Goal: Transaction & Acquisition: Purchase product/service

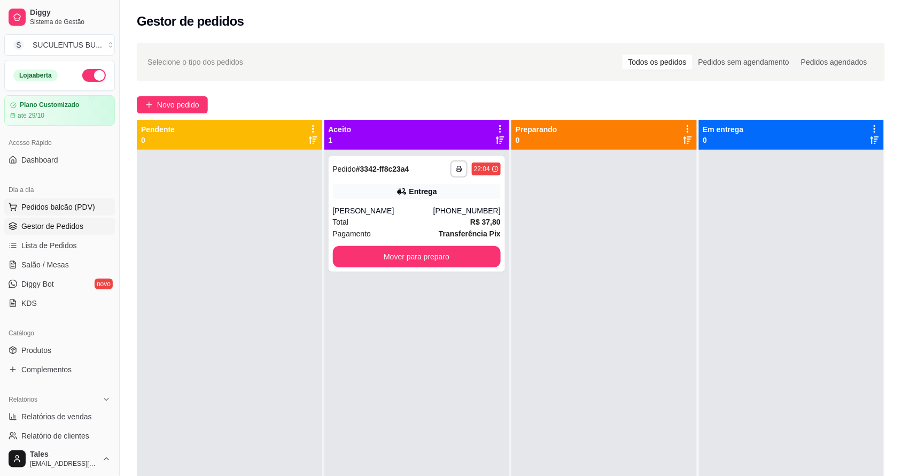
click at [60, 210] on span "Pedidos balcão (PDV)" at bounding box center [58, 207] width 74 height 11
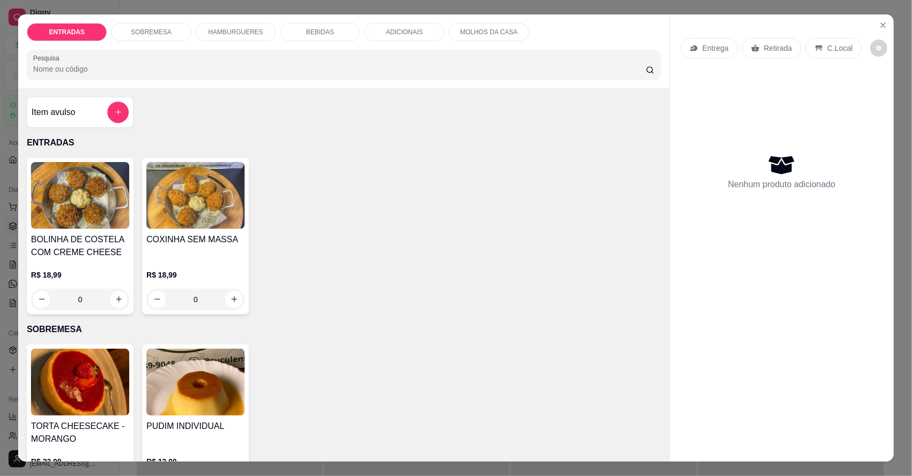
click at [222, 33] on p "HAMBURGUERES" at bounding box center [235, 32] width 55 height 9
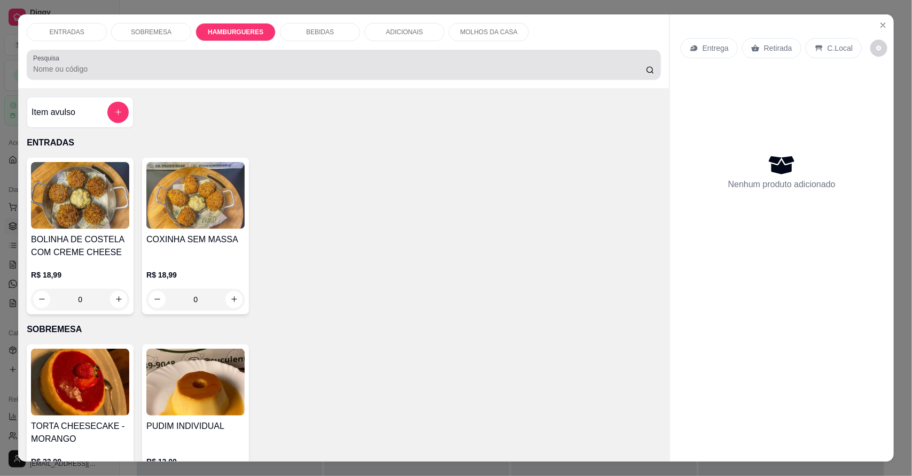
scroll to position [20, 0]
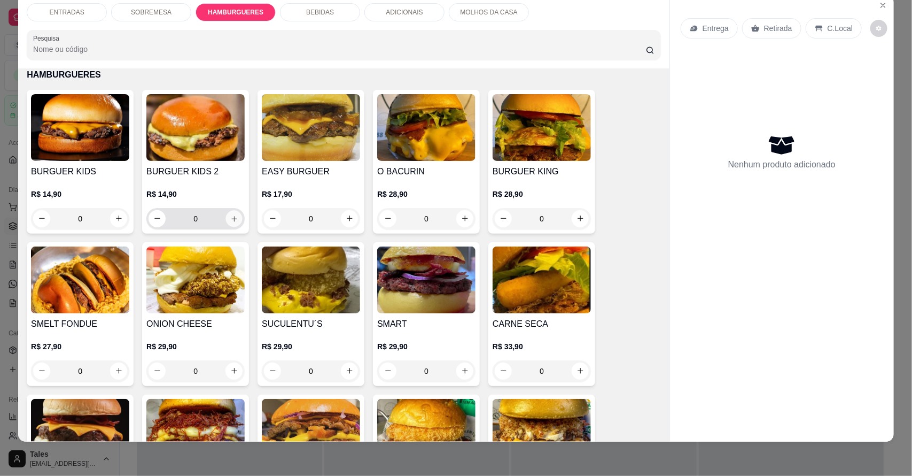
click at [230, 221] on icon "increase-product-quantity" at bounding box center [234, 218] width 8 height 8
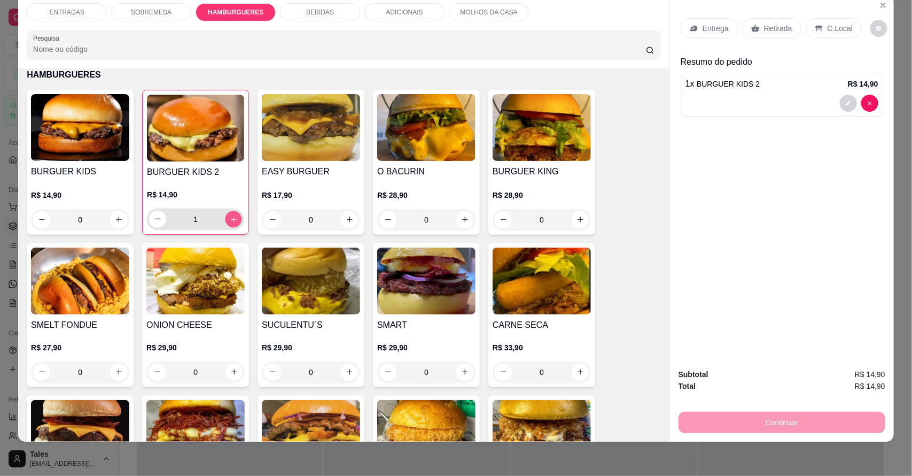
click at [230, 217] on icon "increase-product-quantity" at bounding box center [234, 219] width 8 height 8
type input "5"
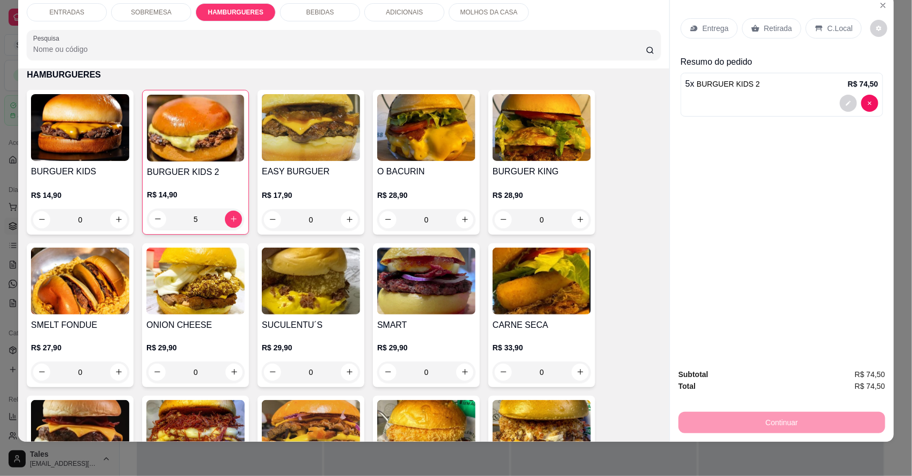
click at [703, 30] on p "Entrega" at bounding box center [716, 28] width 26 height 11
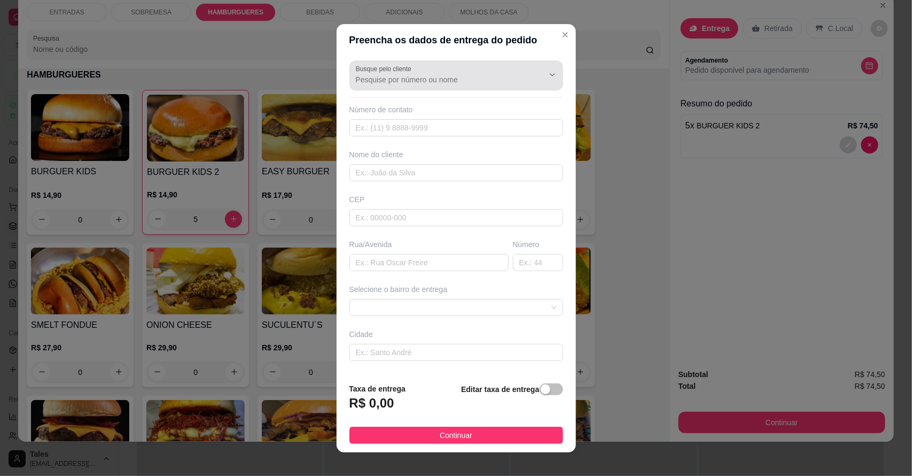
click at [447, 83] on input "Busque pelo cliente" at bounding box center [441, 79] width 171 height 11
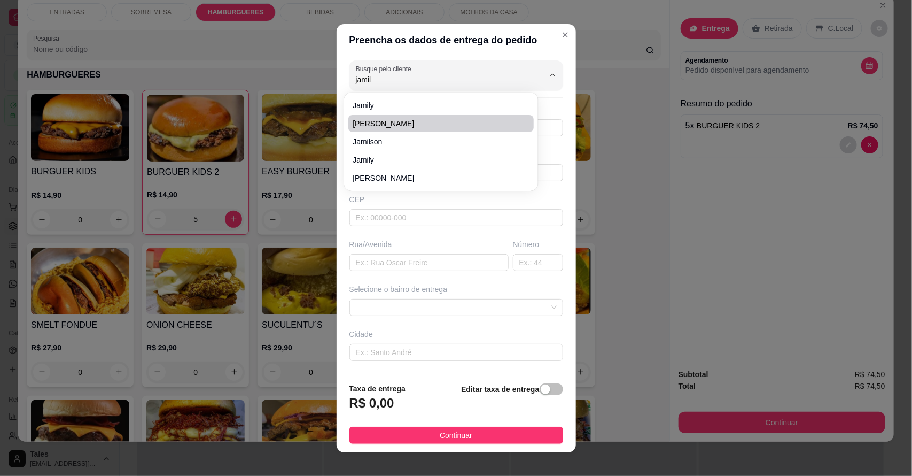
click at [405, 123] on span "[PERSON_NAME]" at bounding box center [436, 123] width 166 height 11
type input "[PERSON_NAME]"
type input "88993412270"
type input "[PERSON_NAME]"
type input "São Pedro"
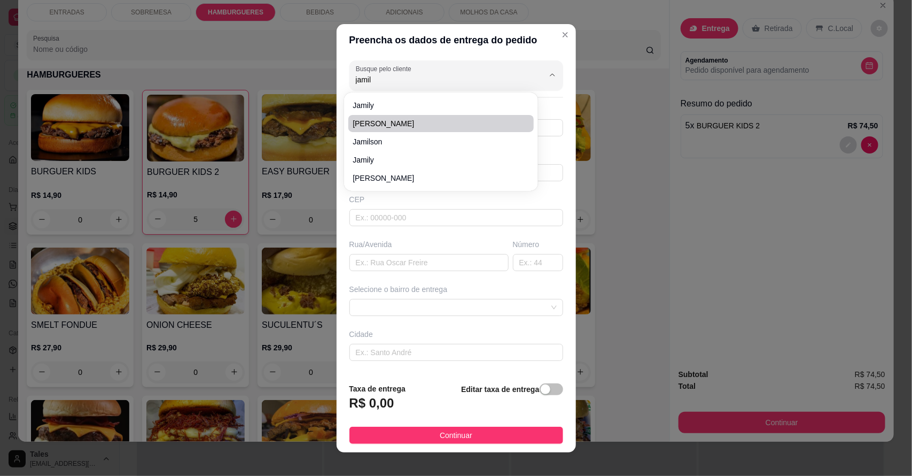
type input "Salitre"
type input "Do lado onde era o antigo ceo"
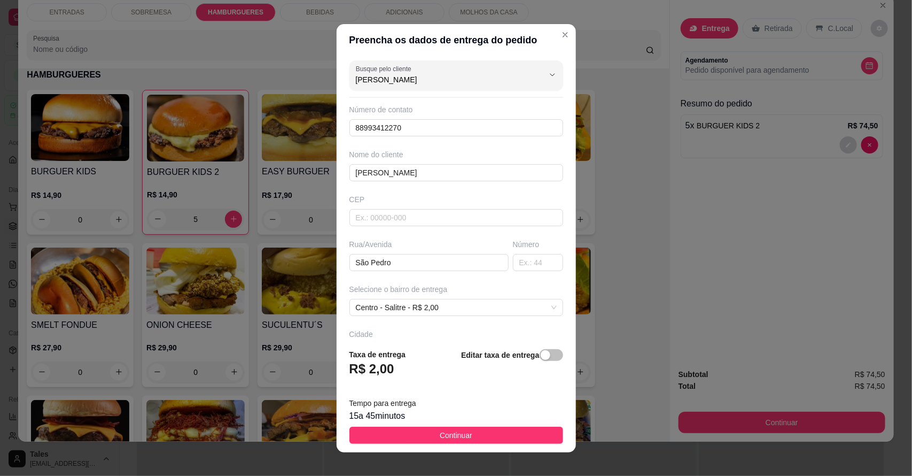
type input "[PERSON_NAME]"
click at [557, 27] on button "Close" at bounding box center [565, 34] width 17 height 17
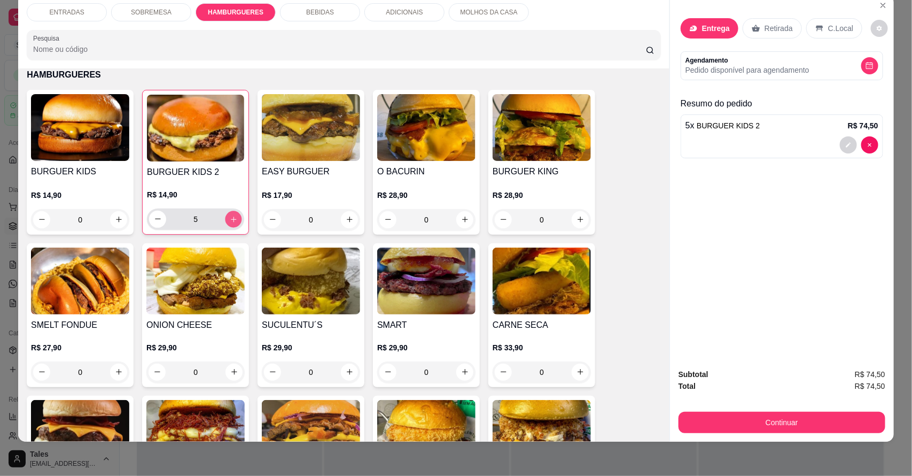
click at [230, 220] on icon "increase-product-quantity" at bounding box center [234, 219] width 8 height 8
type input "6"
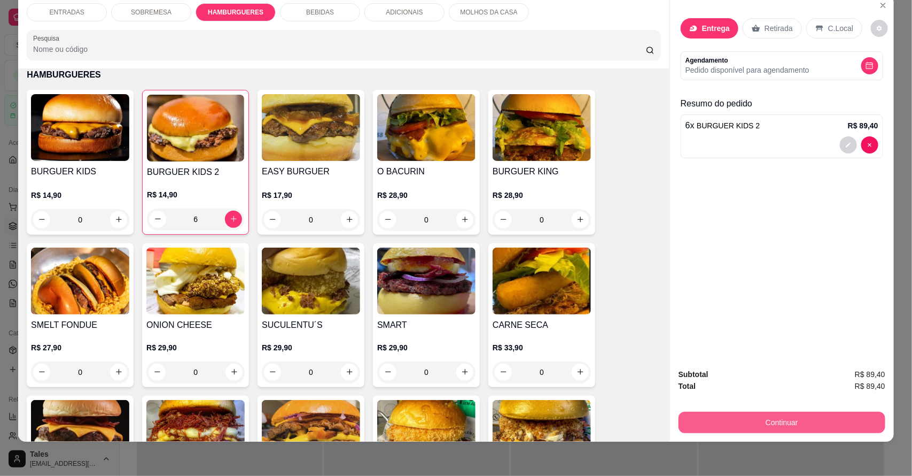
click at [779, 426] on button "Continuar" at bounding box center [782, 422] width 207 height 21
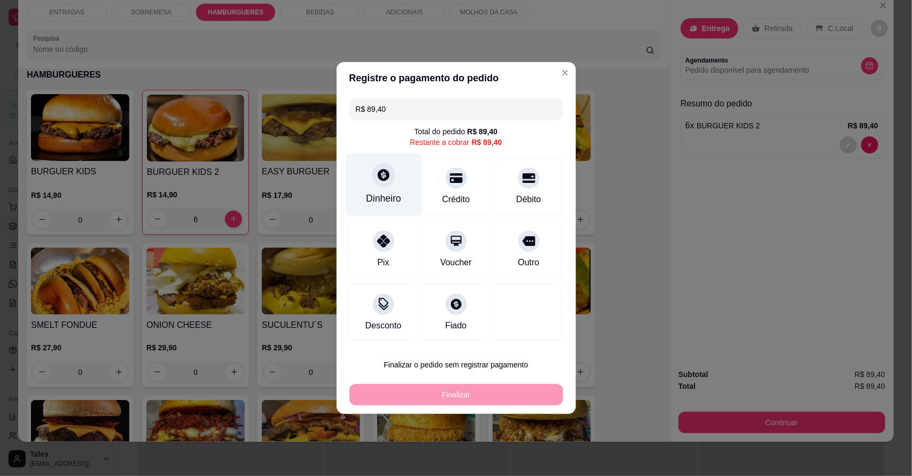
click at [392, 197] on div "Dinheiro" at bounding box center [383, 198] width 35 height 14
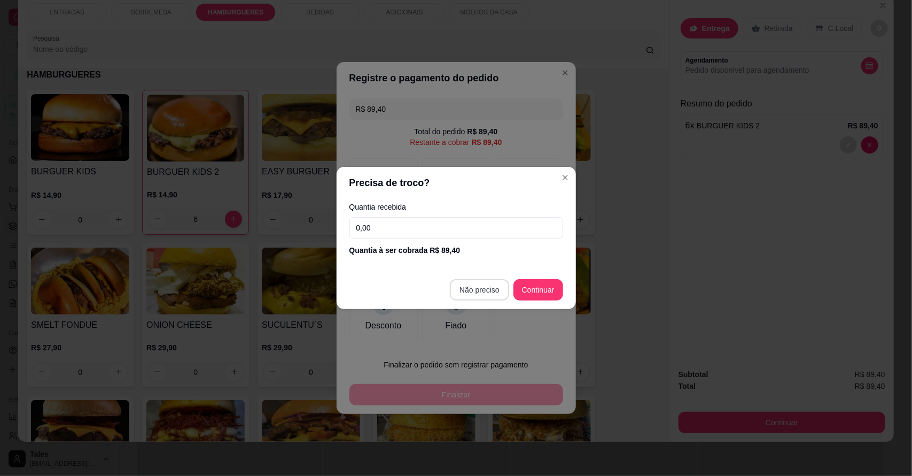
type input "R$ 0,00"
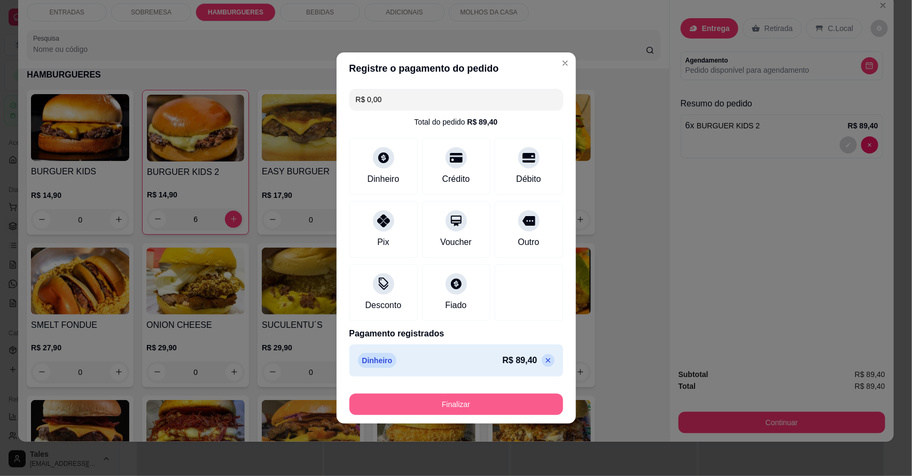
click at [514, 400] on button "Finalizar" at bounding box center [457, 403] width 214 height 21
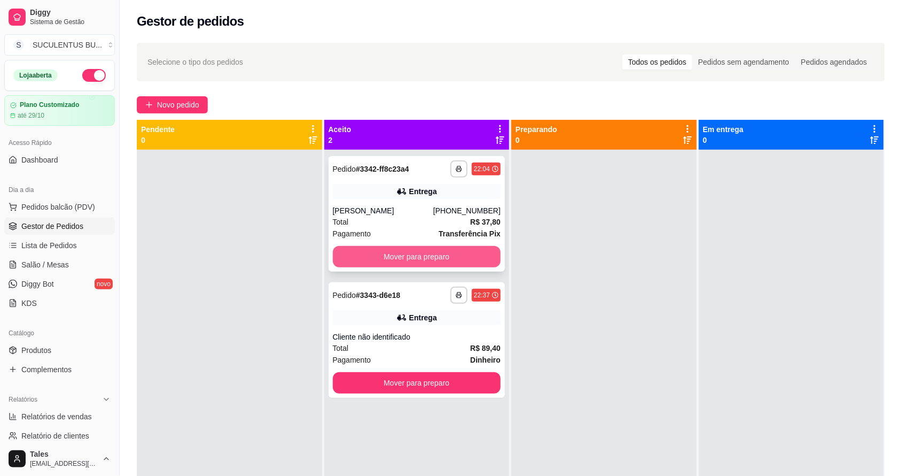
click at [450, 253] on button "Mover para preparo" at bounding box center [417, 256] width 168 height 21
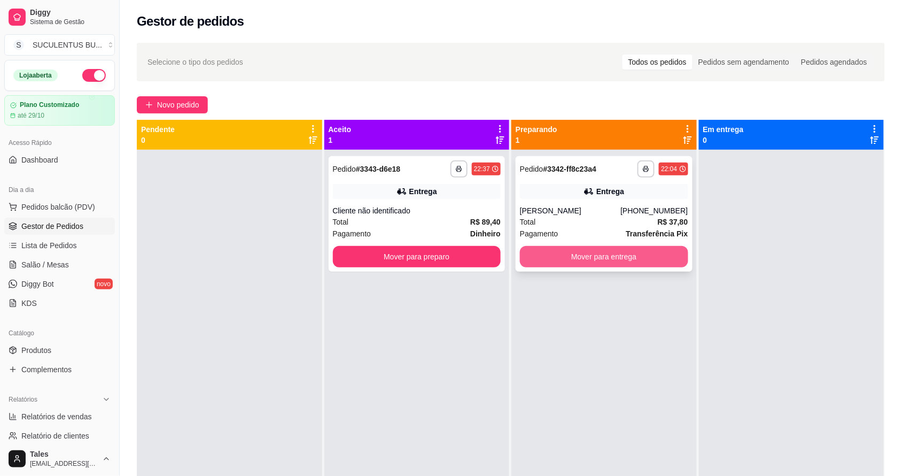
click at [608, 252] on button "Mover para entrega" at bounding box center [604, 256] width 168 height 21
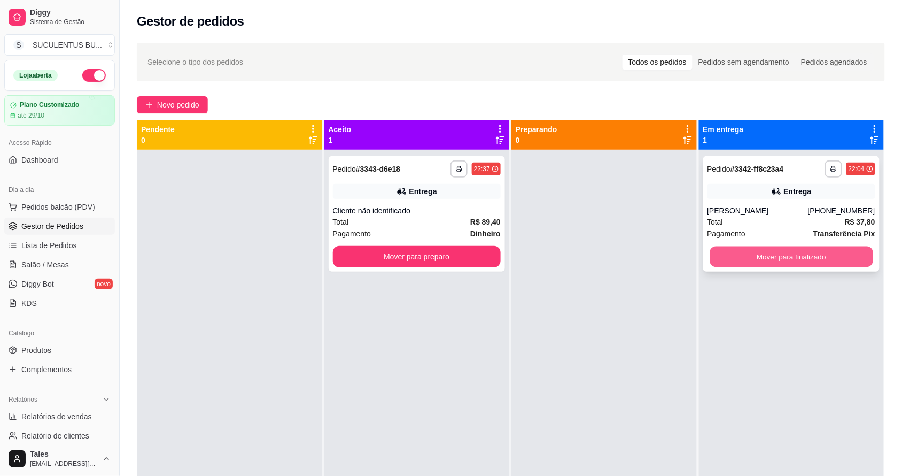
click at [811, 262] on button "Mover para finalizado" at bounding box center [791, 256] width 163 height 21
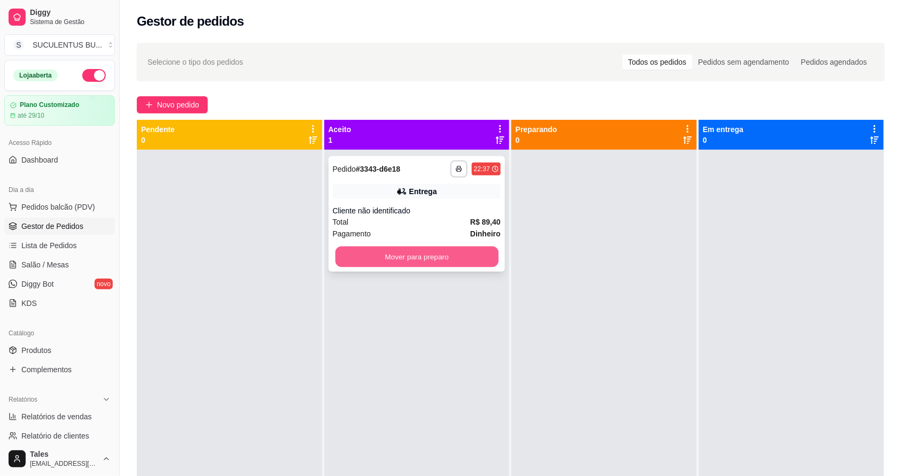
click at [445, 252] on button "Mover para preparo" at bounding box center [416, 256] width 163 height 21
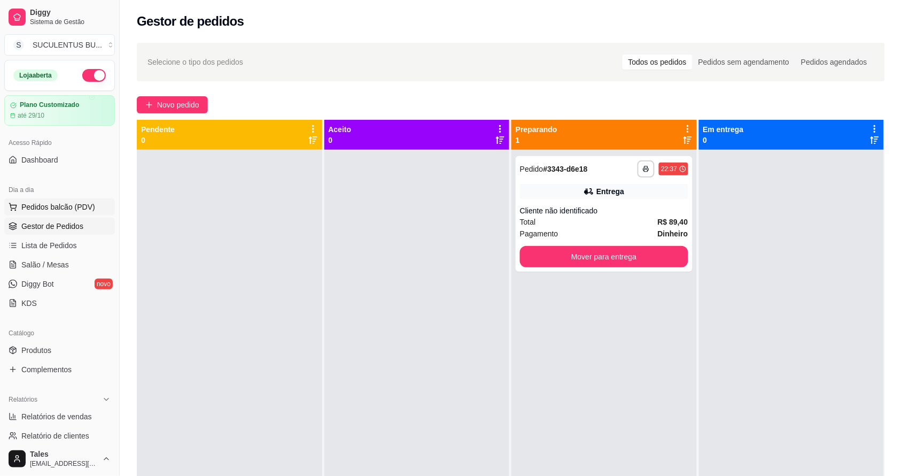
click at [45, 210] on span "Pedidos balcão (PDV)" at bounding box center [58, 207] width 74 height 11
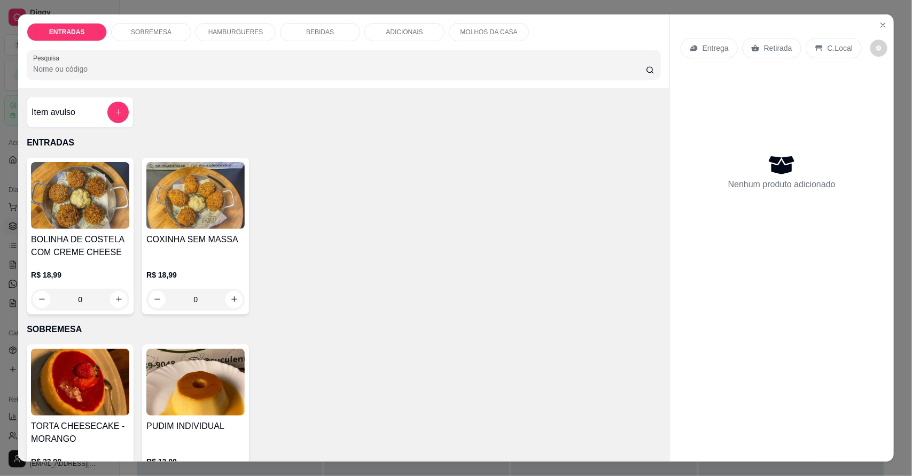
click at [229, 32] on p "HAMBURGUERES" at bounding box center [235, 32] width 55 height 9
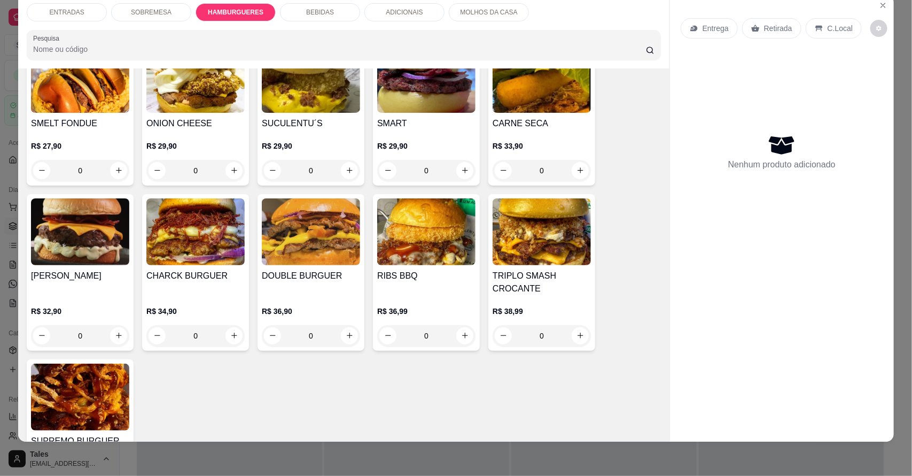
scroll to position [689, 0]
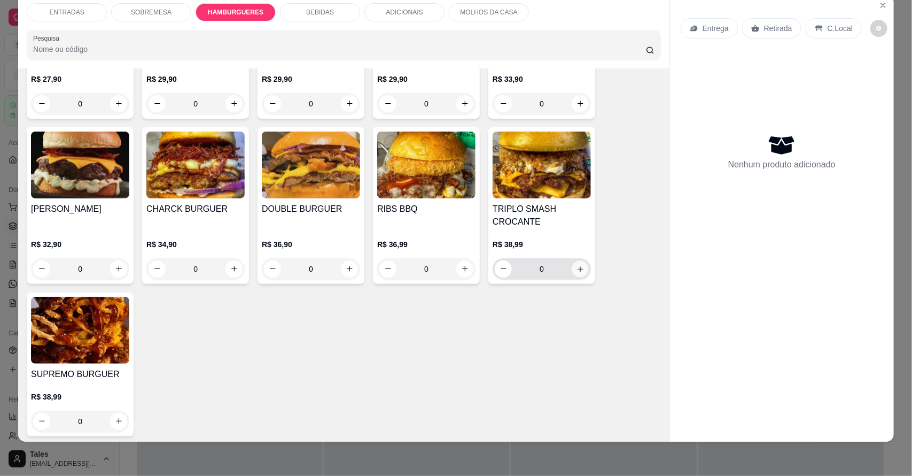
click at [577, 267] on icon "increase-product-quantity" at bounding box center [581, 269] width 8 height 8
type input "1"
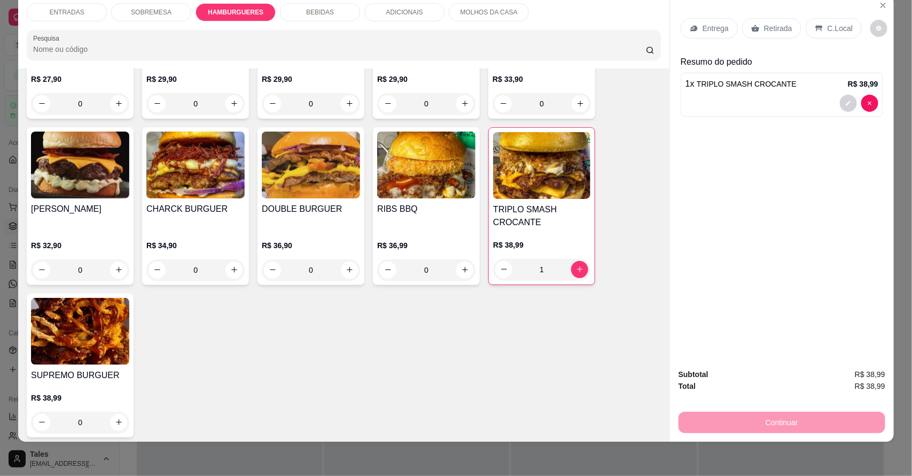
click at [692, 24] on icon at bounding box center [694, 28] width 9 height 9
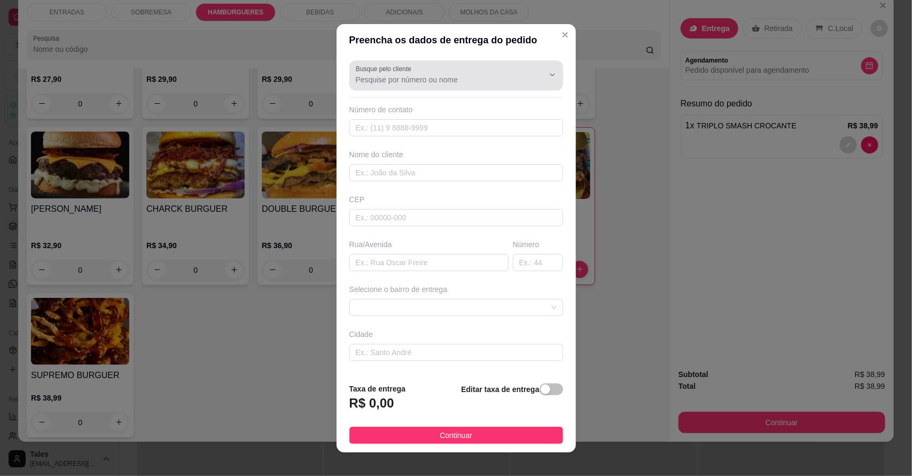
click at [434, 81] on input "Busque pelo cliente" at bounding box center [441, 79] width 171 height 11
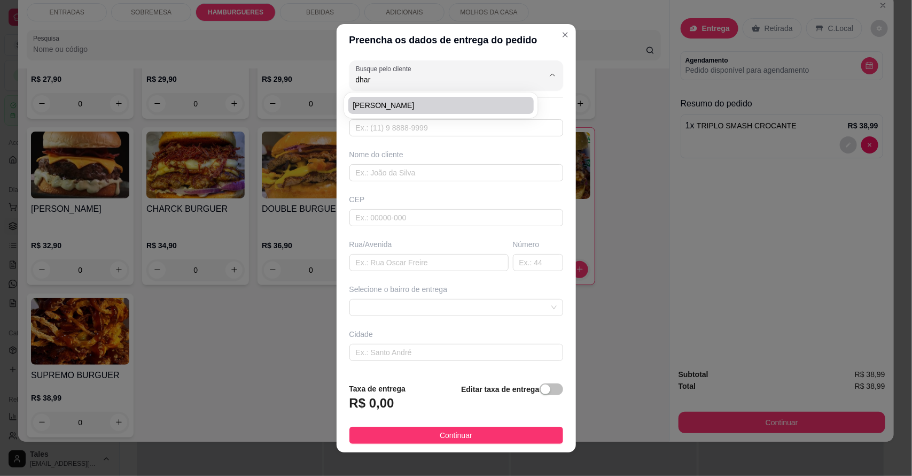
click at [420, 107] on span "[PERSON_NAME]" at bounding box center [436, 105] width 166 height 11
type input "[PERSON_NAME]"
type input "88993121104"
type input "[PERSON_NAME]"
type input "casa de Laiza"
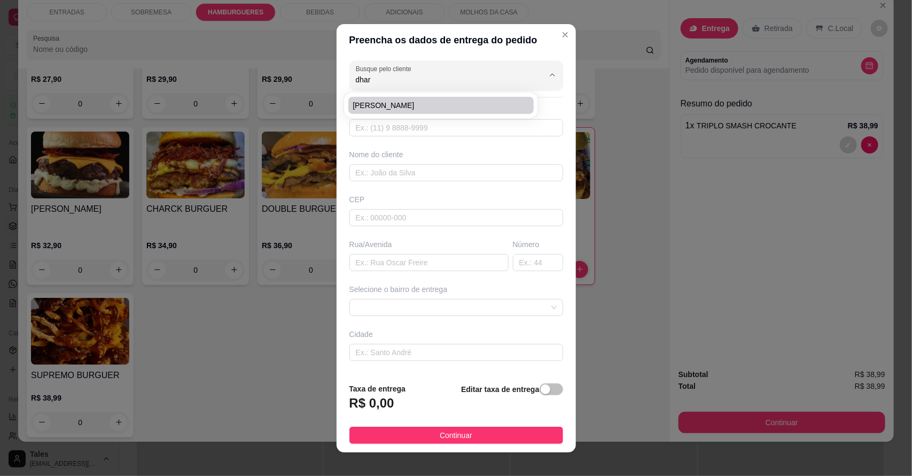
type input "Salitre"
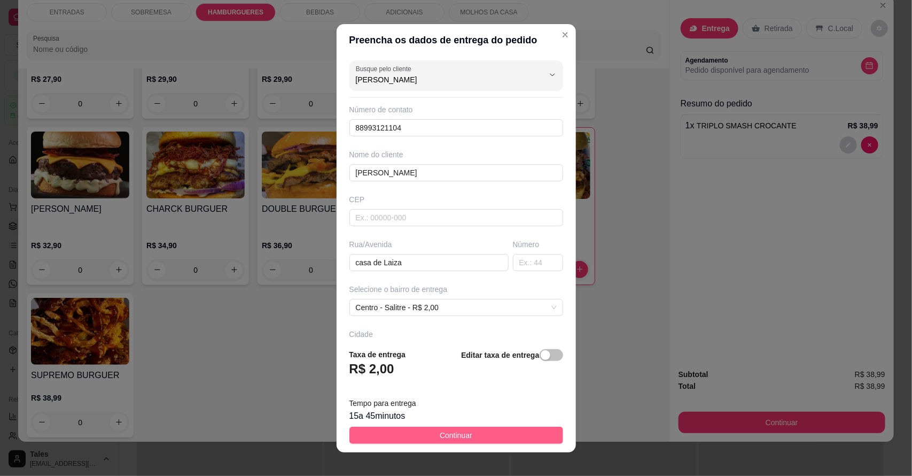
click at [424, 429] on button "Continuar" at bounding box center [457, 435] width 214 height 17
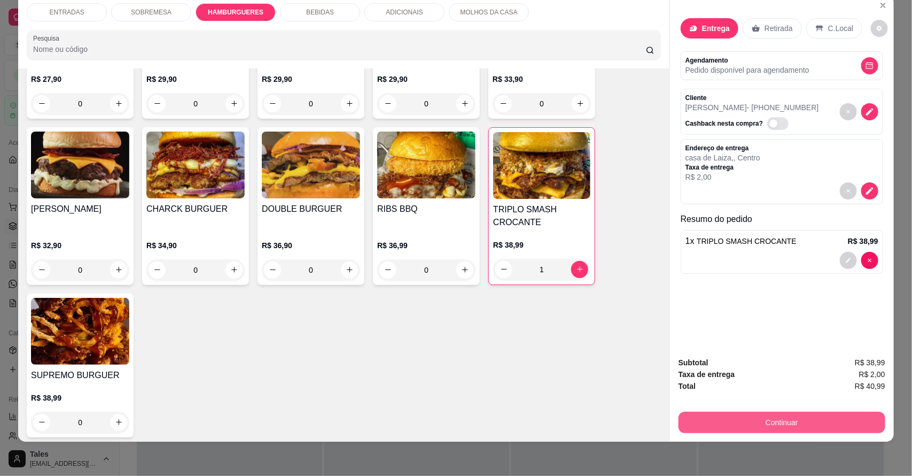
click at [768, 427] on button "Continuar" at bounding box center [782, 422] width 207 height 21
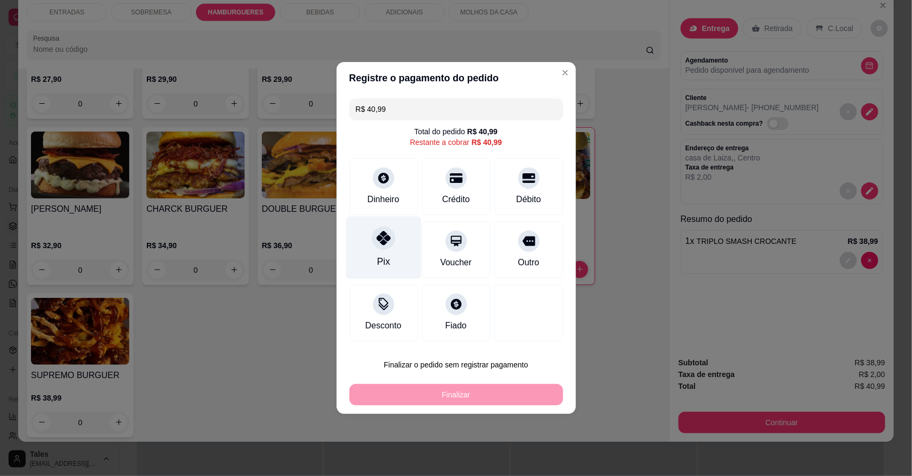
click at [361, 249] on div "Pix" at bounding box center [383, 247] width 75 height 63
type input "R$ 0,00"
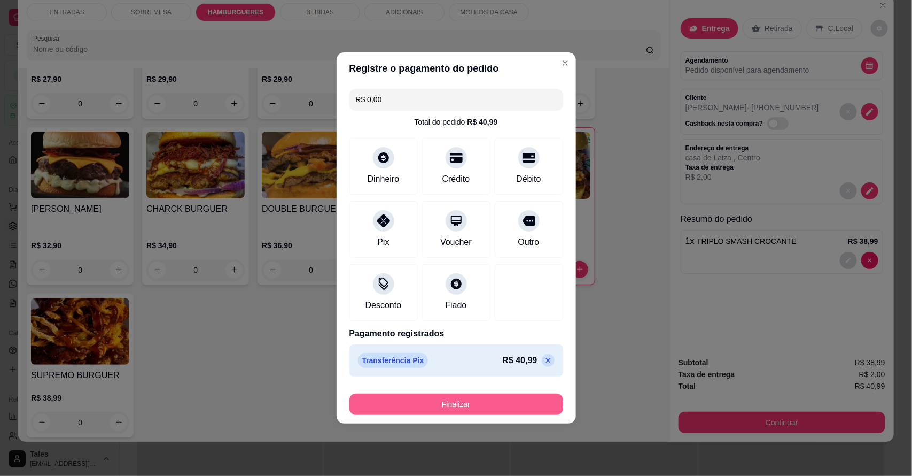
click at [460, 399] on button "Finalizar" at bounding box center [457, 403] width 214 height 21
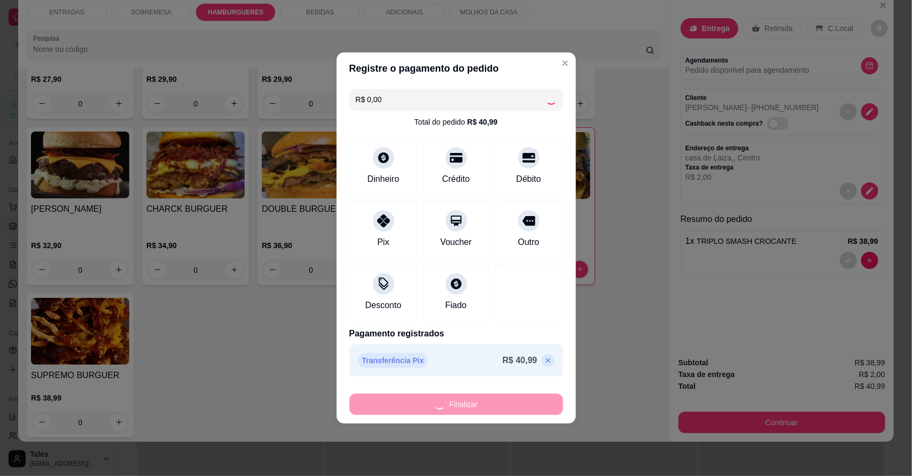
type input "0"
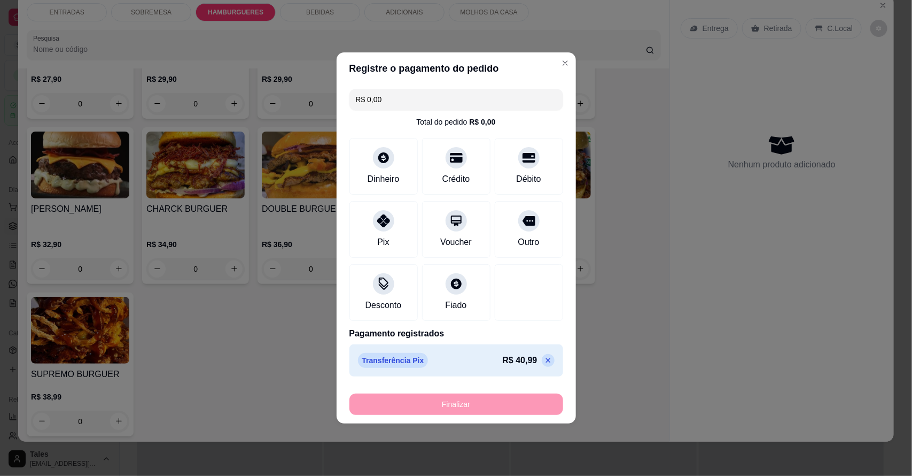
type input "-R$ 40,99"
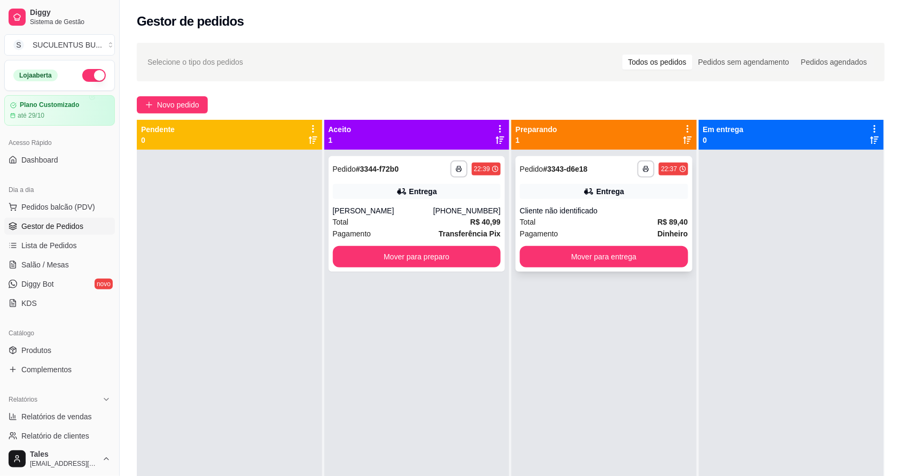
click at [596, 184] on div "Entrega" at bounding box center [604, 191] width 168 height 15
click at [610, 195] on div "Entrega" at bounding box center [611, 191] width 28 height 11
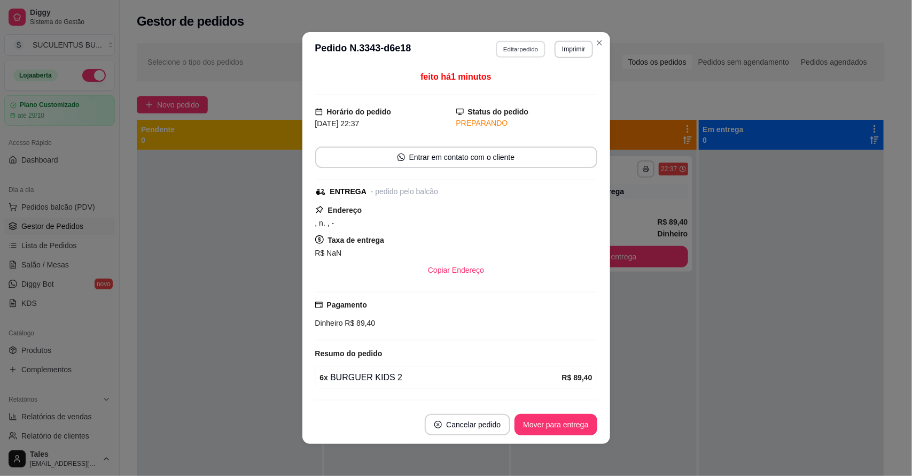
click at [502, 51] on button "Editar pedido" at bounding box center [521, 49] width 50 height 17
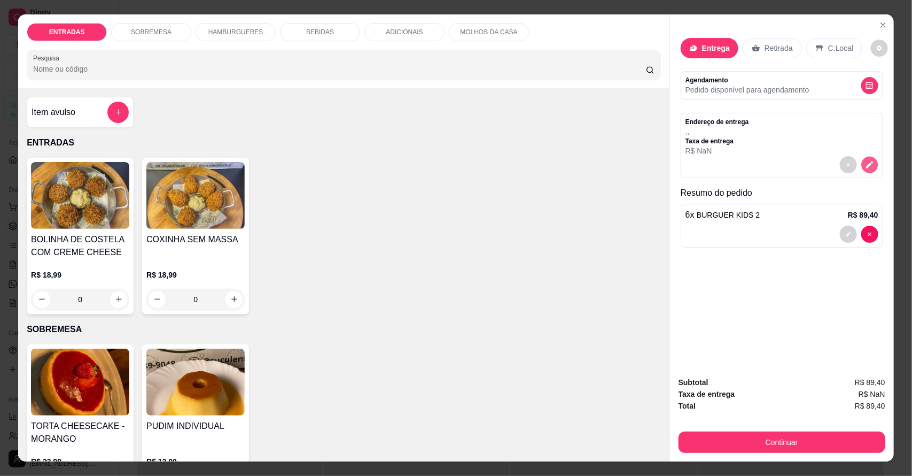
click at [869, 164] on icon "decrease-product-quantity" at bounding box center [869, 164] width 9 height 9
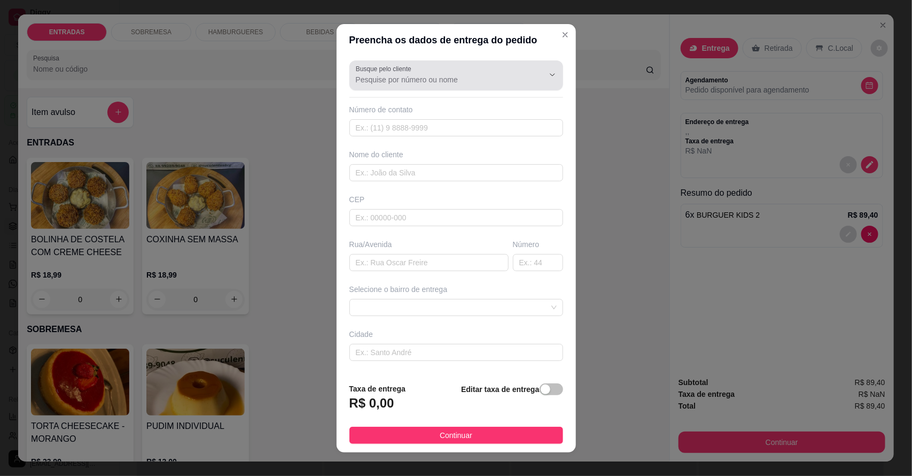
click at [439, 87] on div "Busque pelo cliente" at bounding box center [457, 75] width 214 height 30
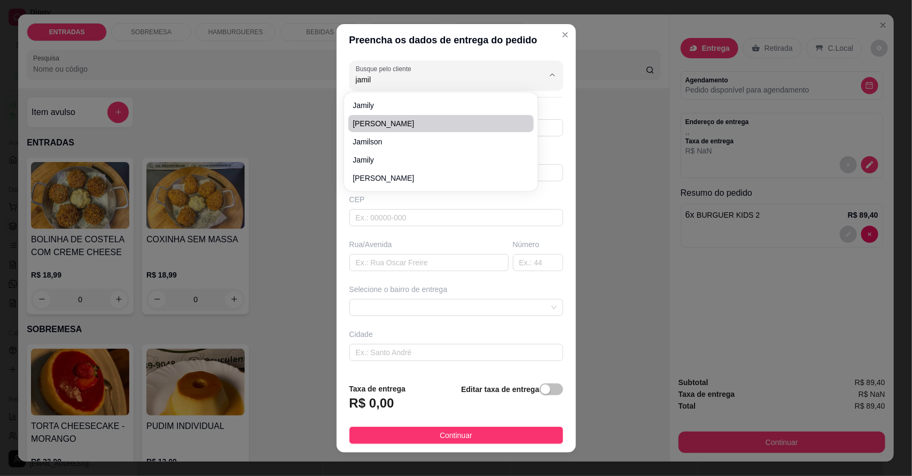
click at [399, 121] on span "[PERSON_NAME]" at bounding box center [436, 123] width 166 height 11
type input "[PERSON_NAME]"
type input "88993412270"
type input "[PERSON_NAME]"
type input "São Pedro"
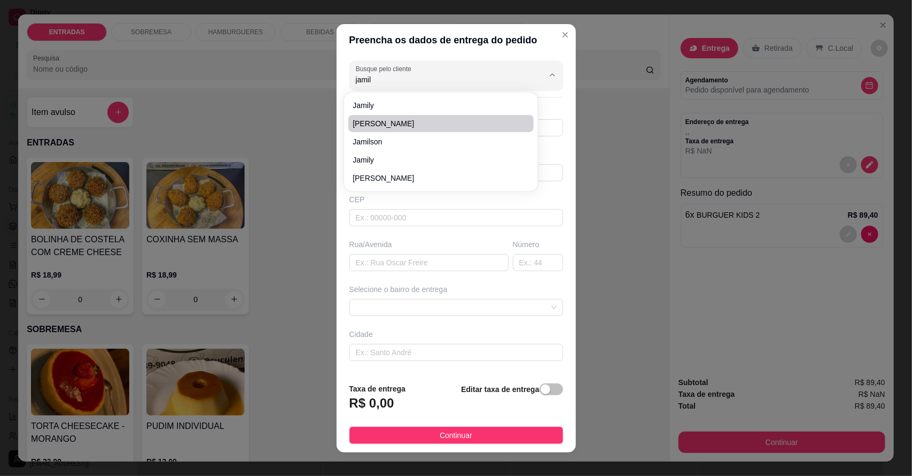
type input "Salitre"
type input "Do lado onde era o antigo ceo"
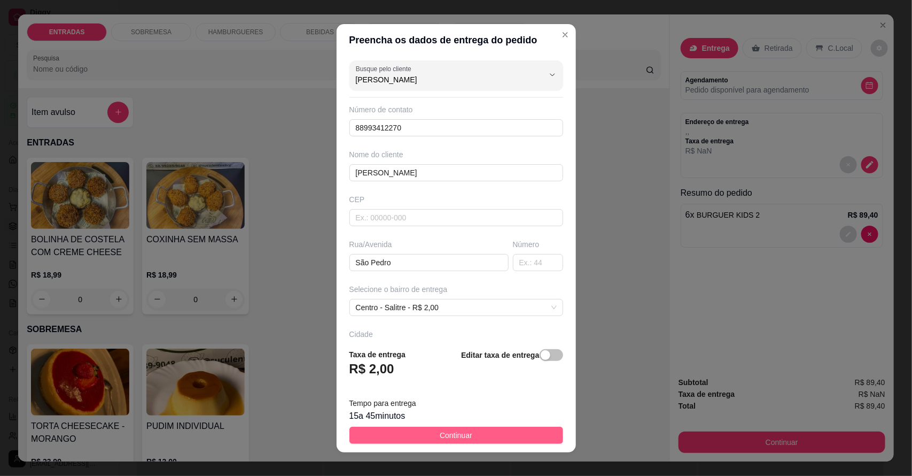
click at [476, 429] on button "Continuar" at bounding box center [457, 435] width 214 height 17
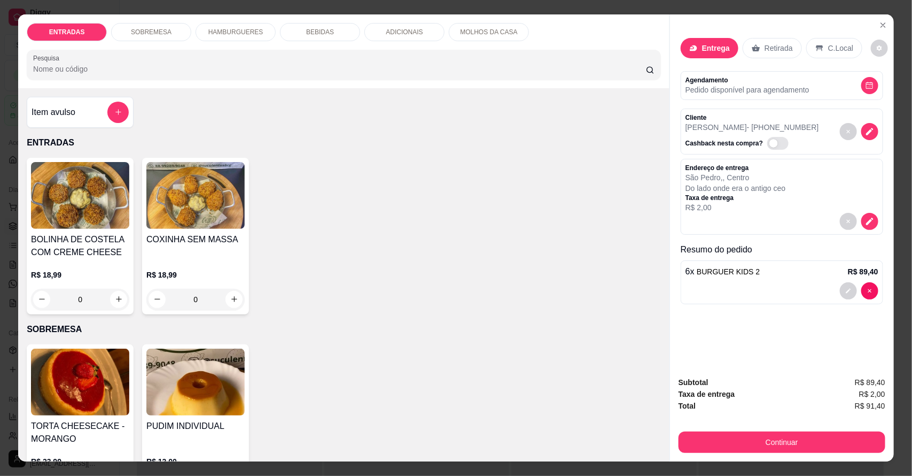
click at [476, 429] on div "TORTA CHEESECAKE - MORANGO R$ 23,99 0 PUDIM INDIVIDUAL R$ 12,00 0" at bounding box center [344, 422] width 635 height 157
click at [760, 446] on button "Continuar" at bounding box center [782, 441] width 207 height 21
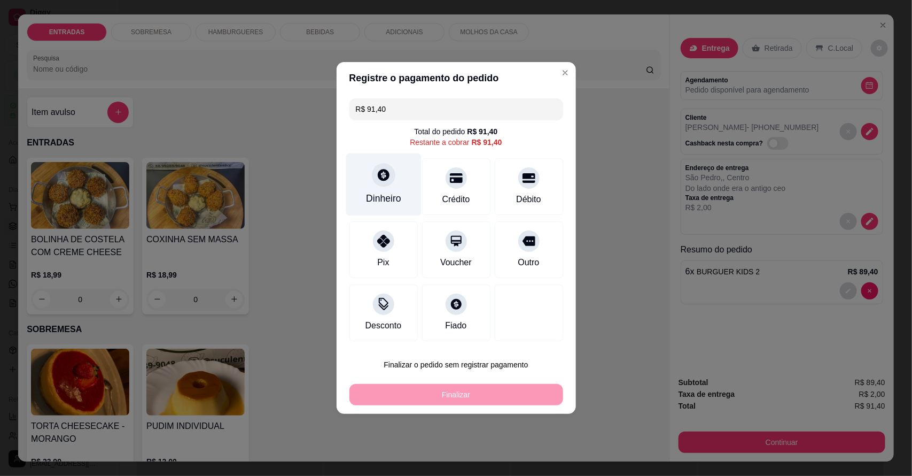
click at [372, 177] on div at bounding box center [384, 175] width 24 height 24
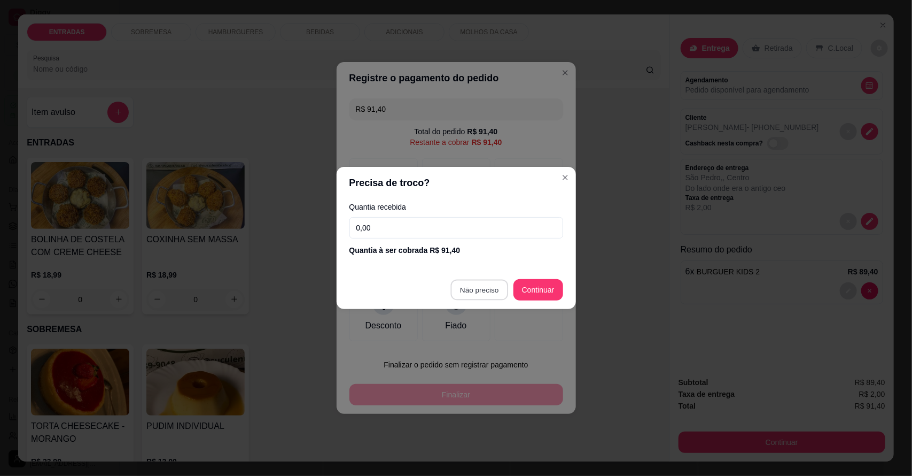
type input "R$ 0,00"
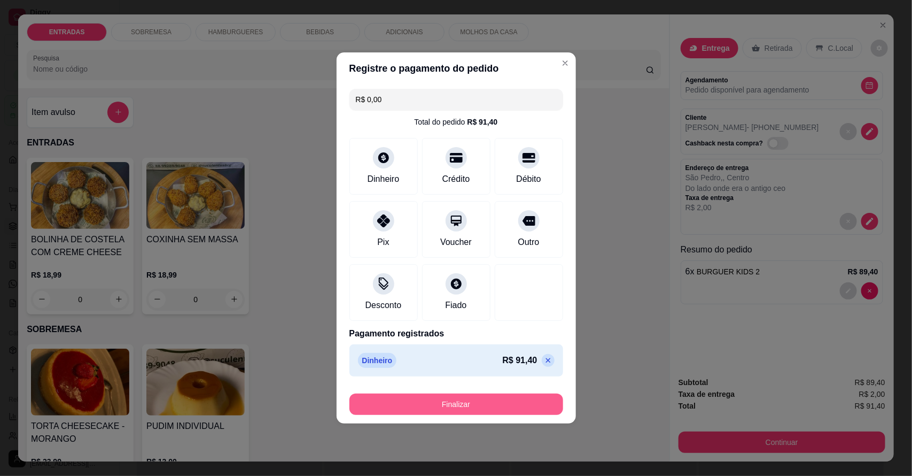
click at [444, 397] on button "Finalizar" at bounding box center [457, 403] width 214 height 21
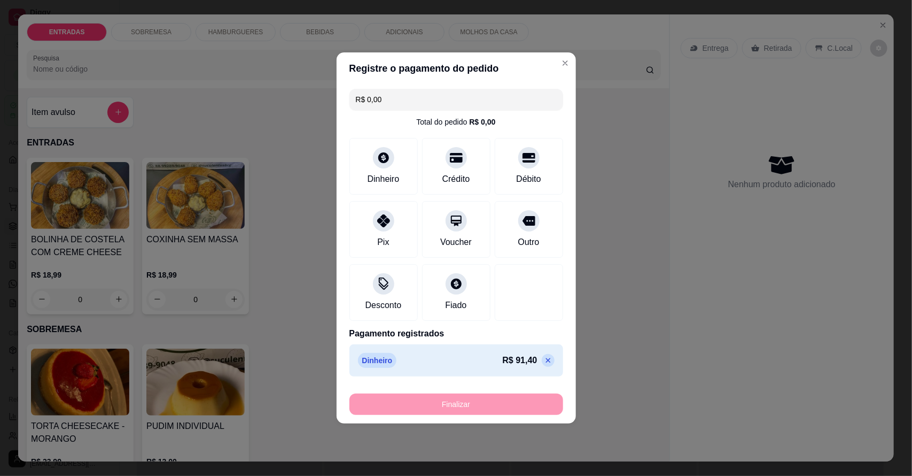
type input "0"
type input "-R$ 91,40"
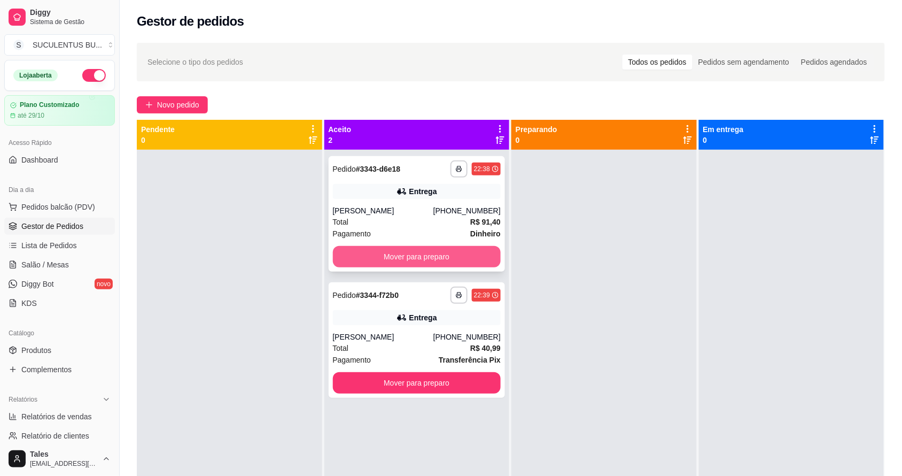
click at [439, 252] on button "Mover para preparo" at bounding box center [417, 256] width 168 height 21
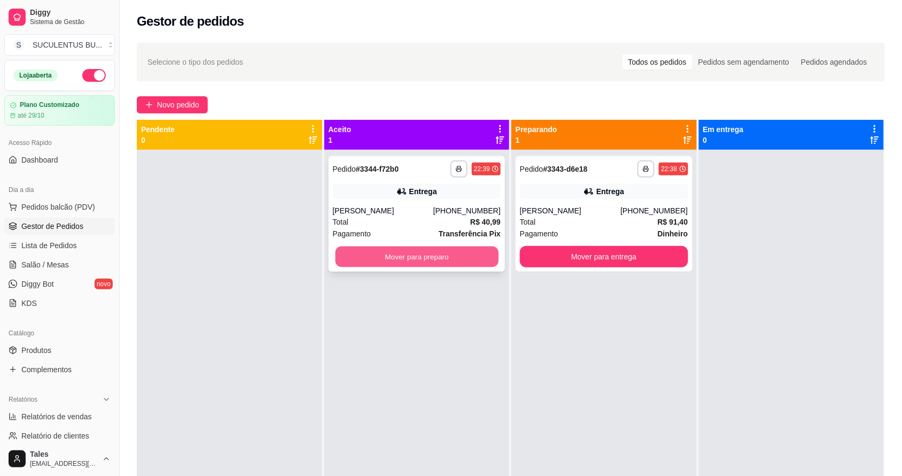
click at [451, 254] on button "Mover para preparo" at bounding box center [416, 256] width 163 height 21
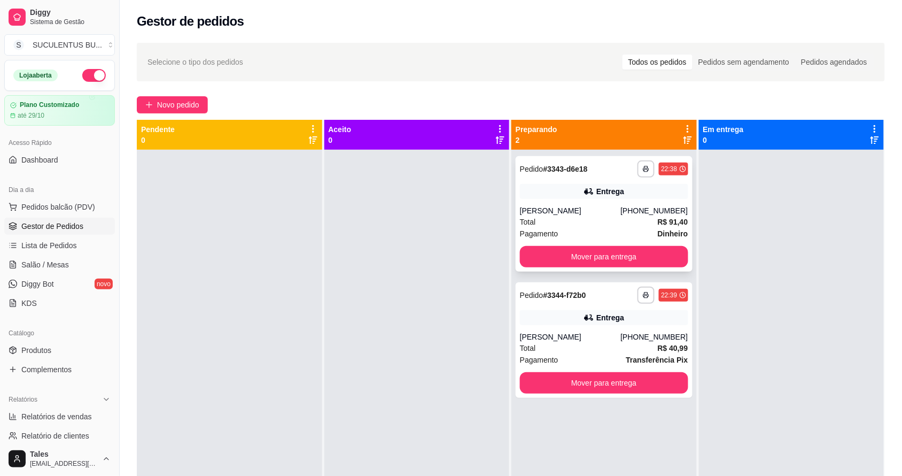
click at [634, 217] on div "Total R$ 91,40" at bounding box center [604, 222] width 168 height 12
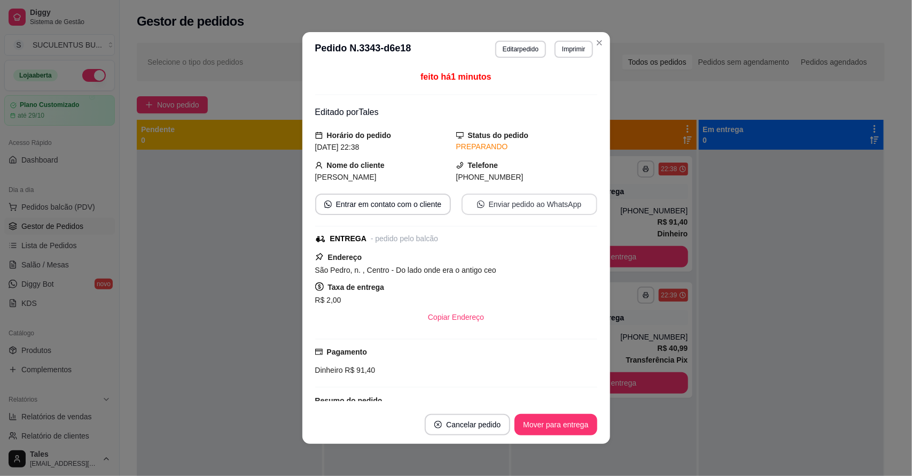
click at [521, 204] on button "Enviar pedido ao WhatsApp" at bounding box center [530, 204] width 136 height 21
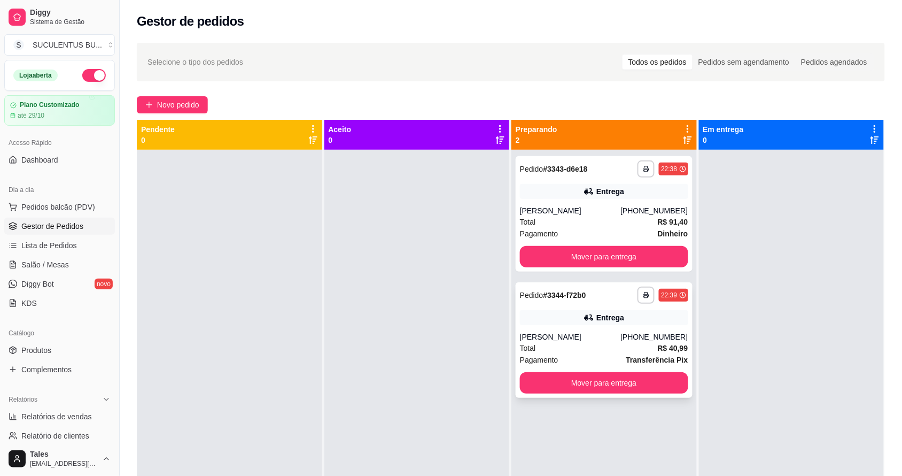
click at [578, 348] on div "Total R$ 40,99" at bounding box center [604, 348] width 168 height 12
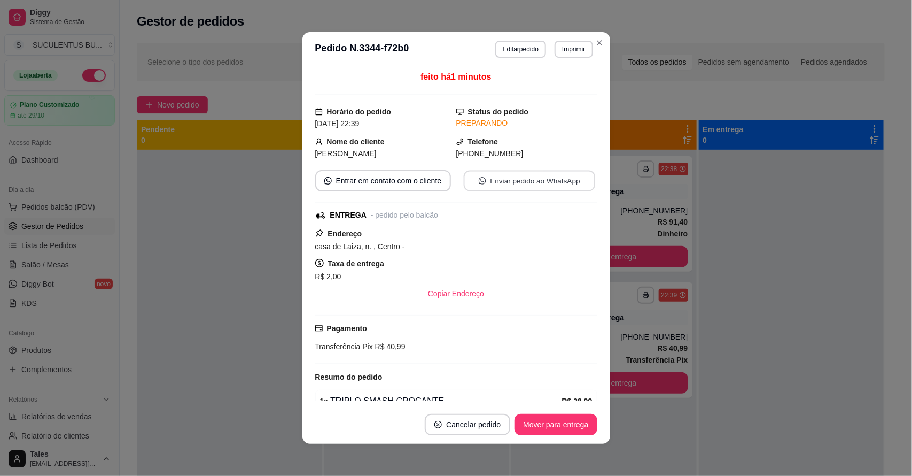
click at [541, 179] on button "Enviar pedido ao WhatsApp" at bounding box center [529, 181] width 132 height 21
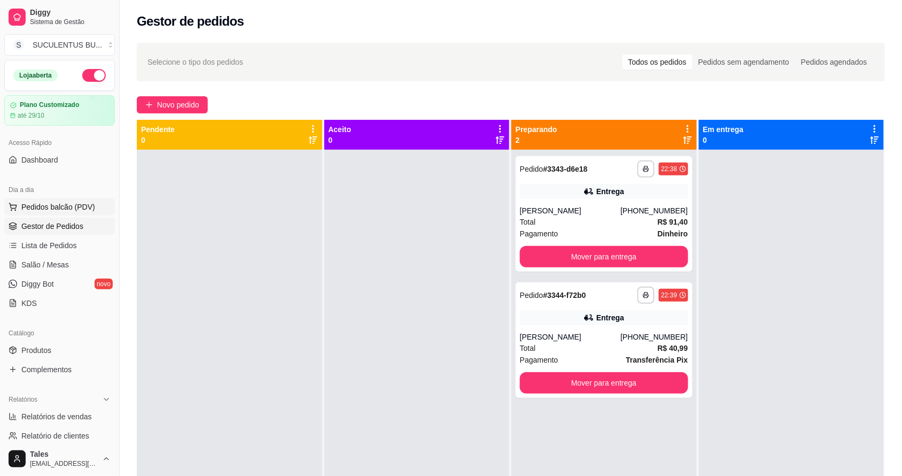
click at [41, 209] on span "Pedidos balcão (PDV)" at bounding box center [58, 207] width 74 height 11
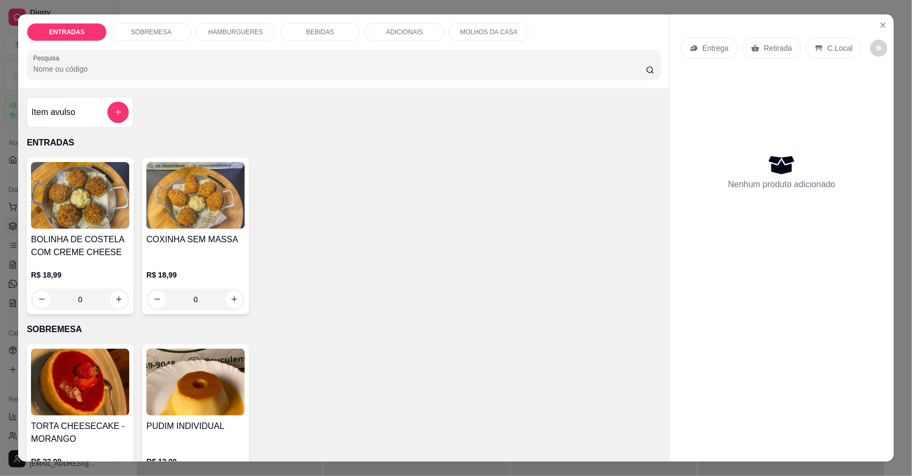
click at [262, 27] on div "HAMBURGUERES" at bounding box center [236, 32] width 80 height 18
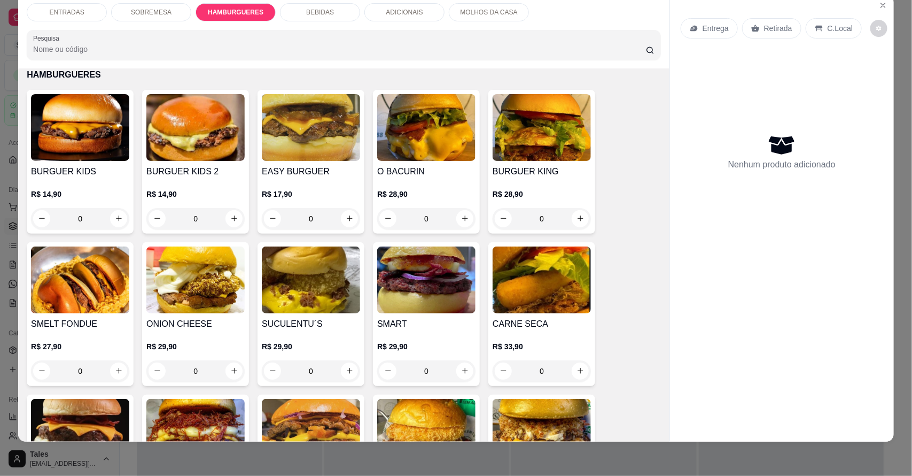
click at [346, 214] on div "0" at bounding box center [311, 218] width 98 height 21
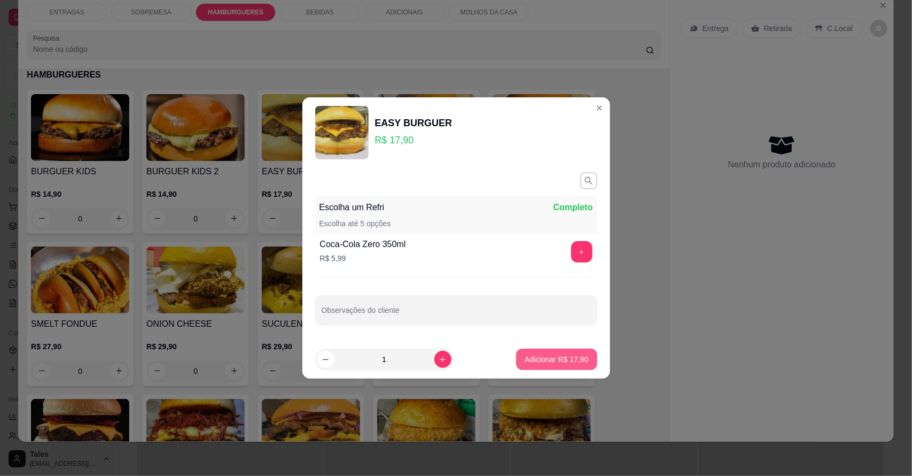
click at [564, 362] on p "Adicionar R$ 17,90" at bounding box center [557, 359] width 64 height 11
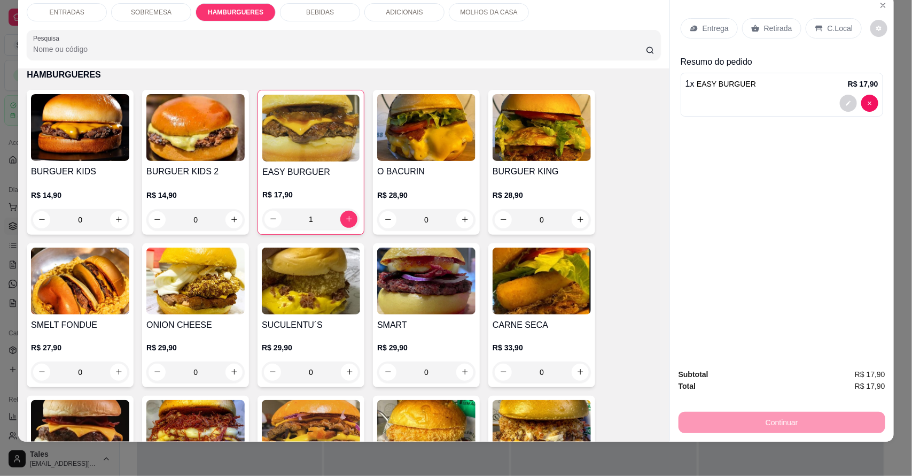
type input "1"
click at [789, 28] on div "Retirada" at bounding box center [772, 28] width 59 height 20
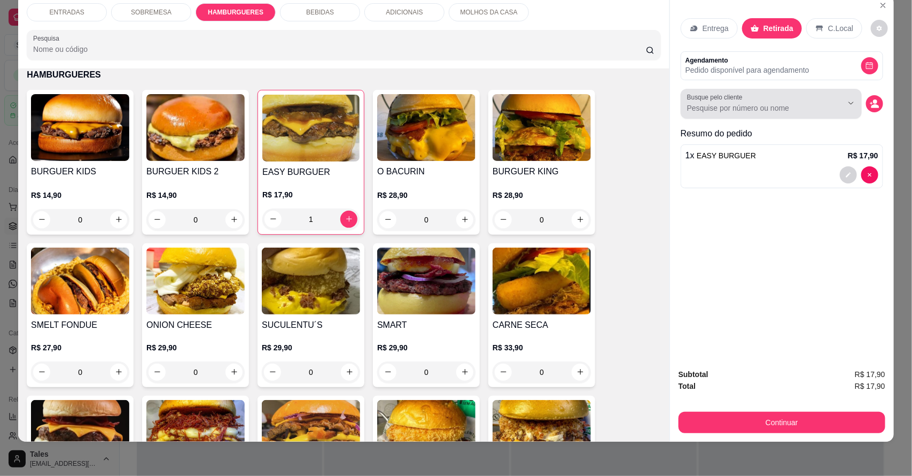
click at [781, 115] on div "Busque pelo cliente" at bounding box center [771, 104] width 181 height 30
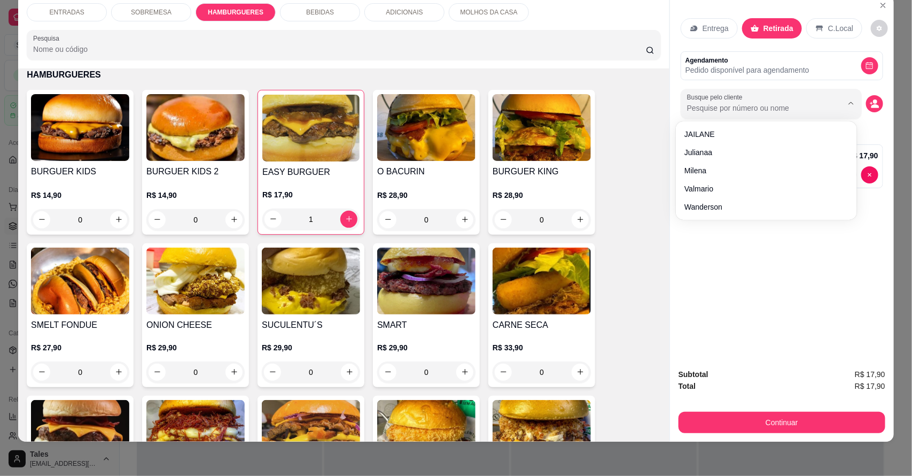
type input "e"
type input "[PERSON_NAME]"
click at [840, 169] on button "decrease-product-quantity" at bounding box center [848, 174] width 17 height 17
click at [846, 169] on button "decrease-product-quantity" at bounding box center [848, 174] width 17 height 17
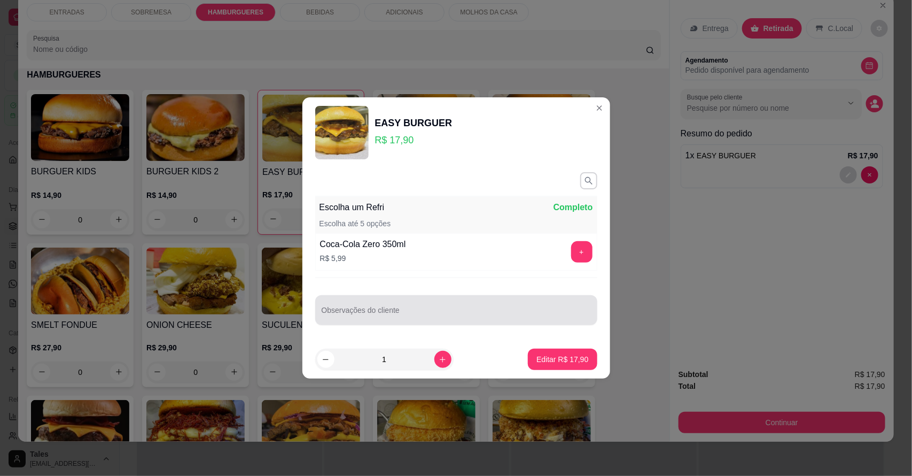
click at [380, 321] on div "Observações do cliente" at bounding box center [456, 310] width 282 height 30
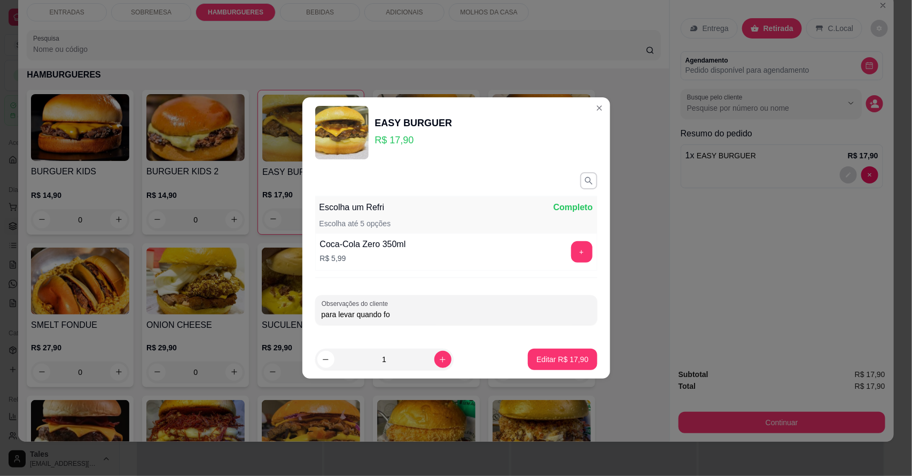
type input "para levar quando for"
click at [562, 367] on button "Editar R$ 17,90" at bounding box center [562, 359] width 67 height 21
type input "0"
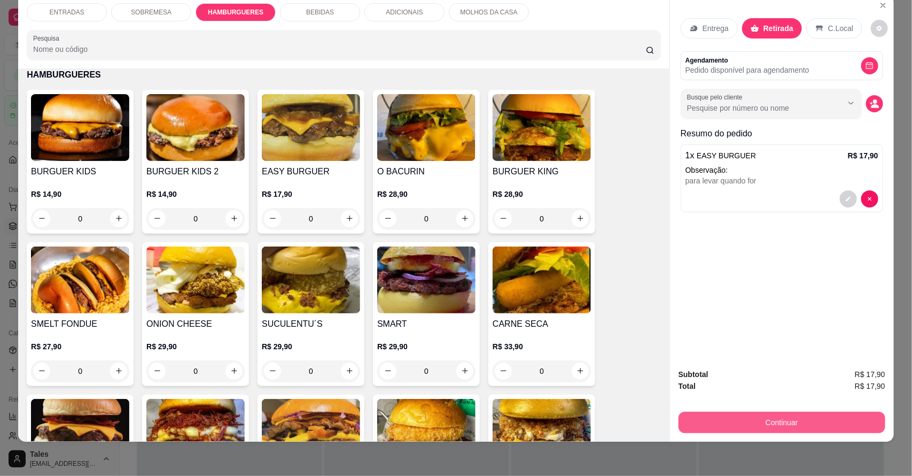
click at [794, 428] on button "Continuar" at bounding box center [782, 422] width 207 height 21
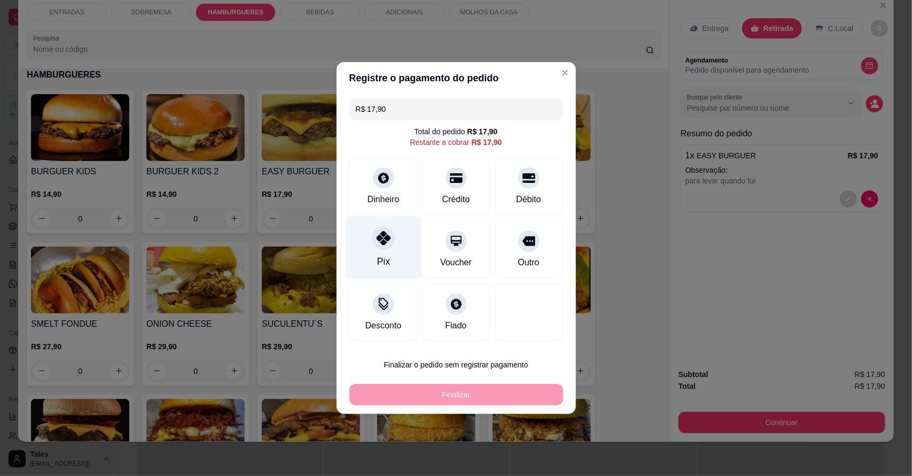
click at [385, 236] on icon at bounding box center [383, 238] width 14 height 14
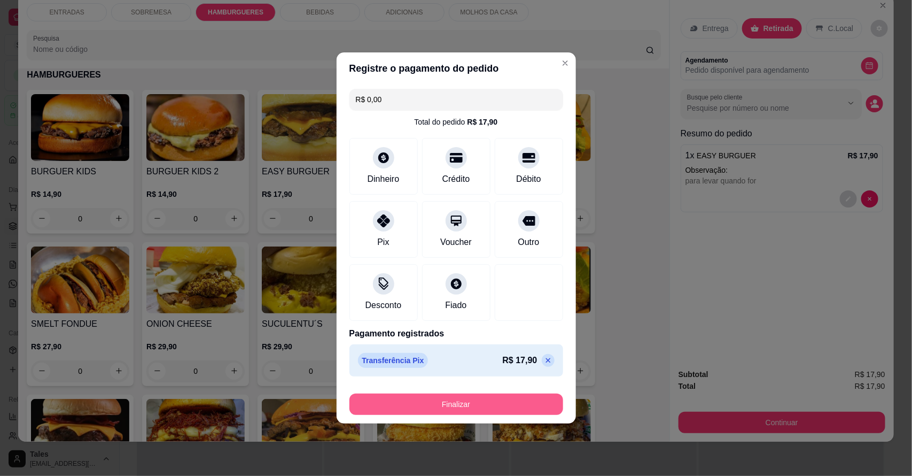
click at [426, 401] on button "Finalizar" at bounding box center [457, 403] width 214 height 21
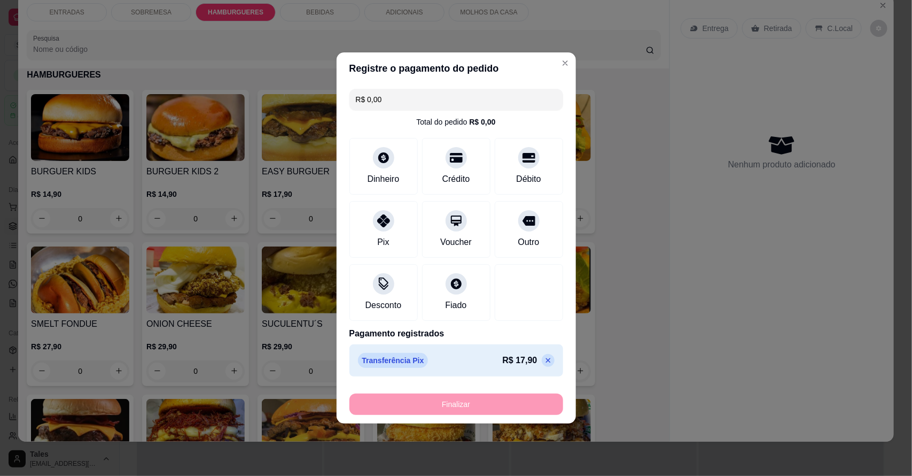
type input "-R$ 17,90"
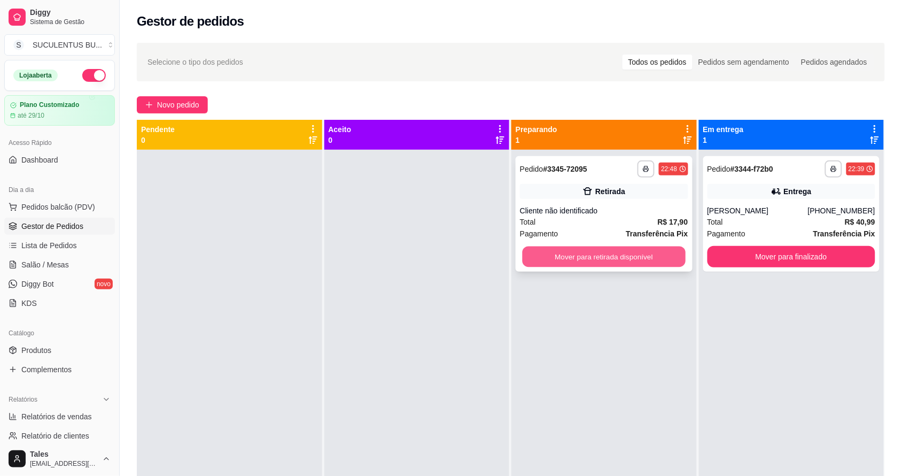
click at [621, 258] on button "Mover para retirada disponível" at bounding box center [604, 256] width 163 height 21
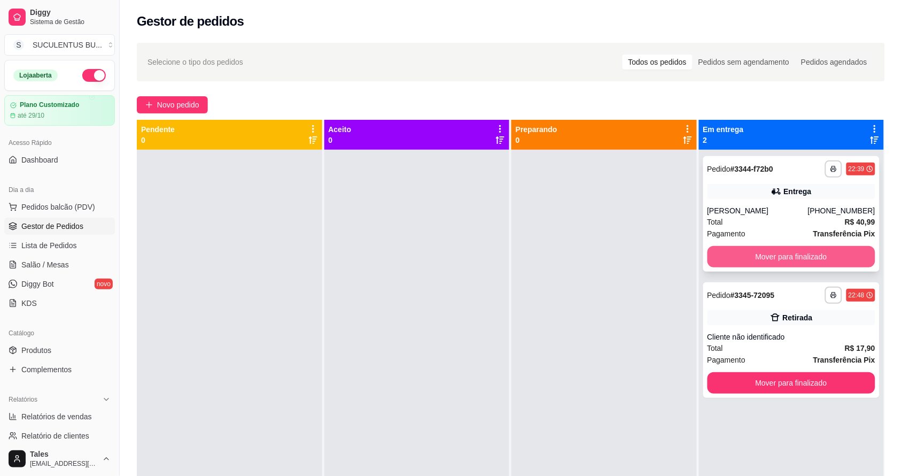
click at [749, 249] on button "Mover para finalizado" at bounding box center [792, 256] width 168 height 21
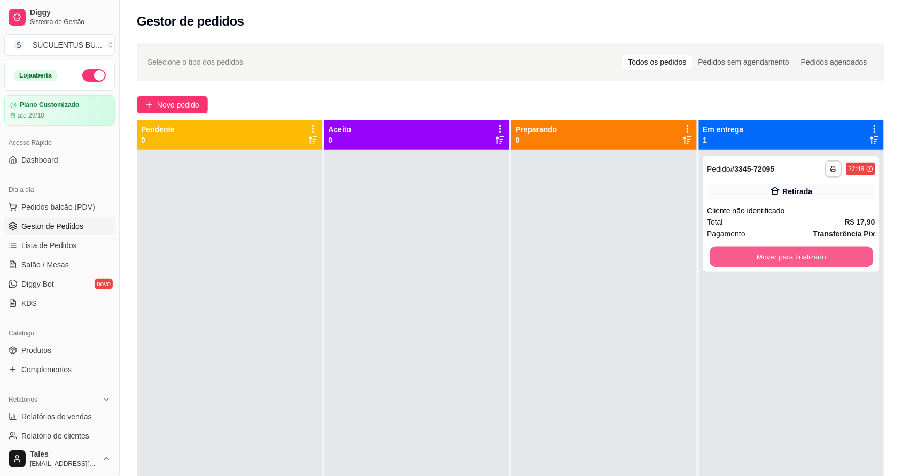
click at [749, 249] on button "Mover para finalizado" at bounding box center [791, 256] width 163 height 21
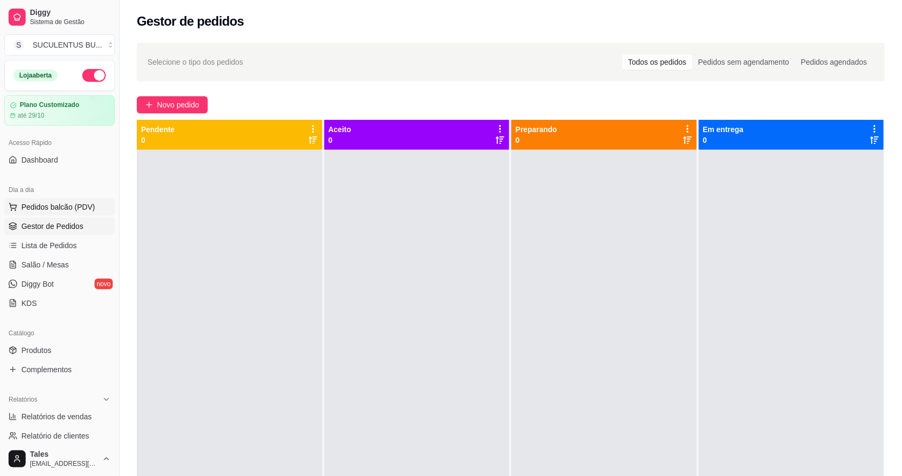
click at [40, 210] on span "Pedidos balcão (PDV)" at bounding box center [58, 207] width 74 height 11
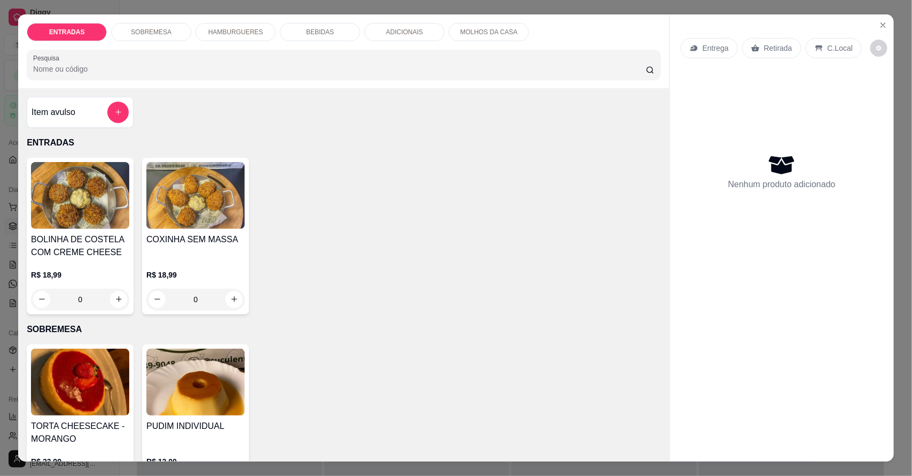
click at [752, 47] on icon at bounding box center [756, 47] width 8 height 7
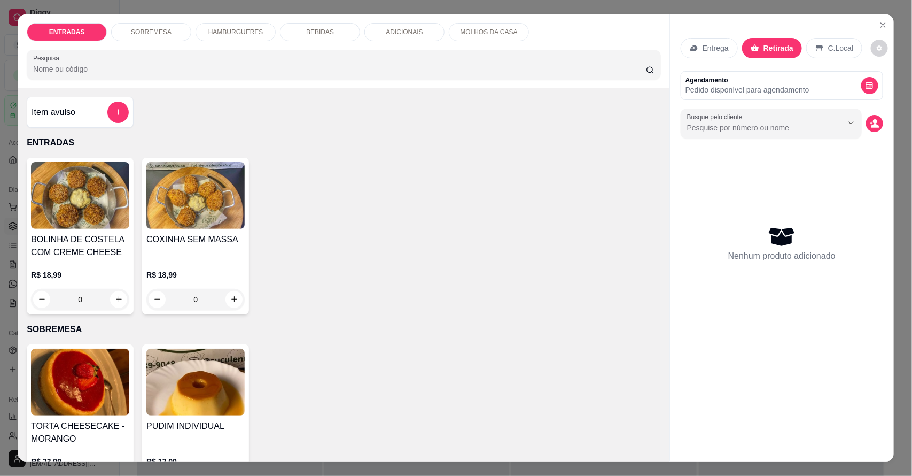
click at [320, 26] on div "BEBIDAS" at bounding box center [320, 32] width 80 height 18
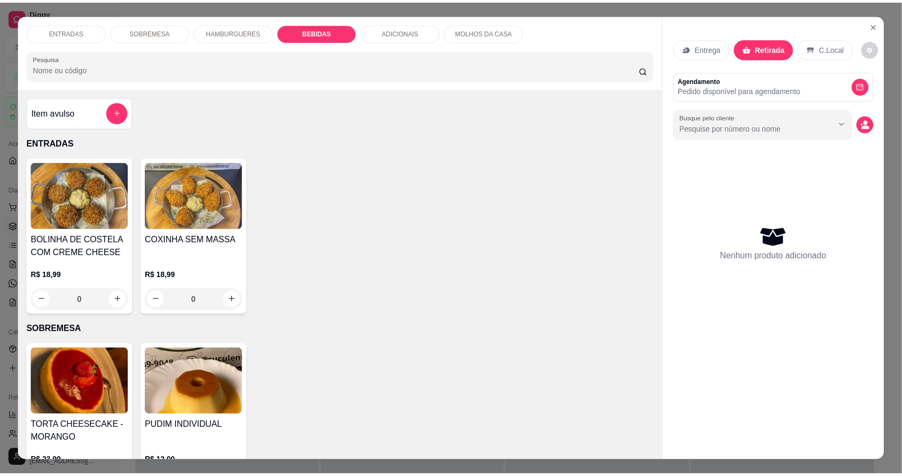
scroll to position [20, 0]
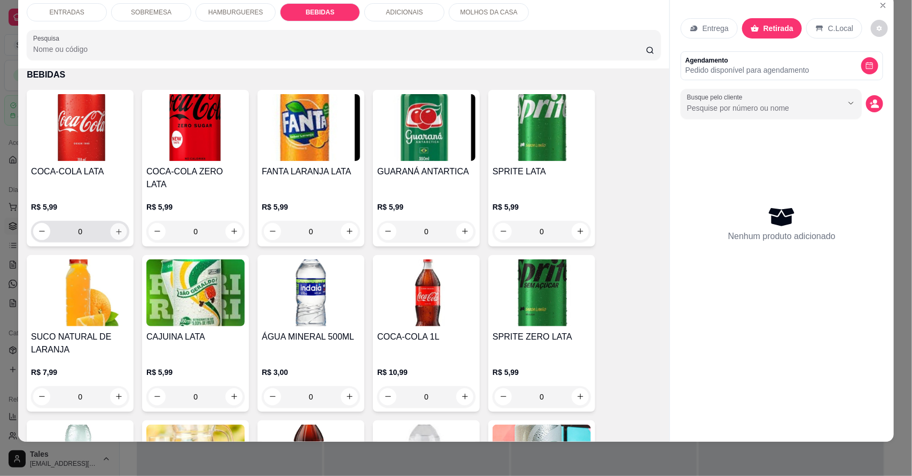
click at [115, 227] on icon "increase-product-quantity" at bounding box center [119, 231] width 8 height 8
type input "1"
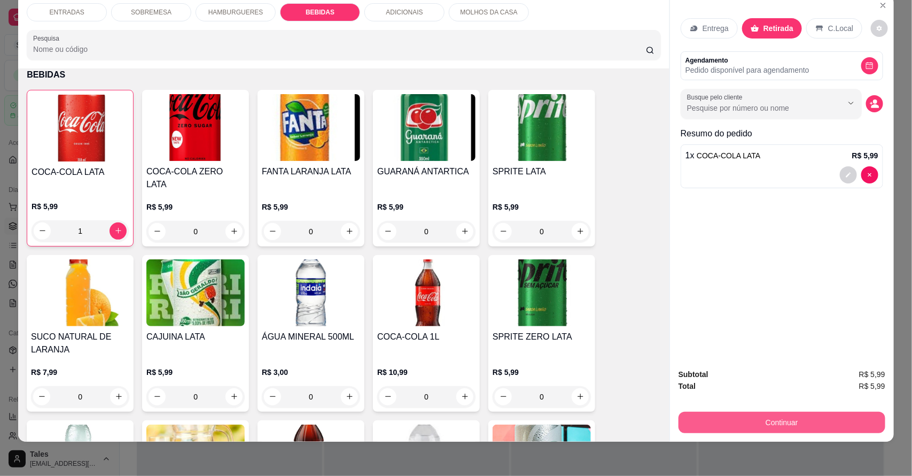
click at [747, 421] on button "Continuar" at bounding box center [782, 422] width 207 height 21
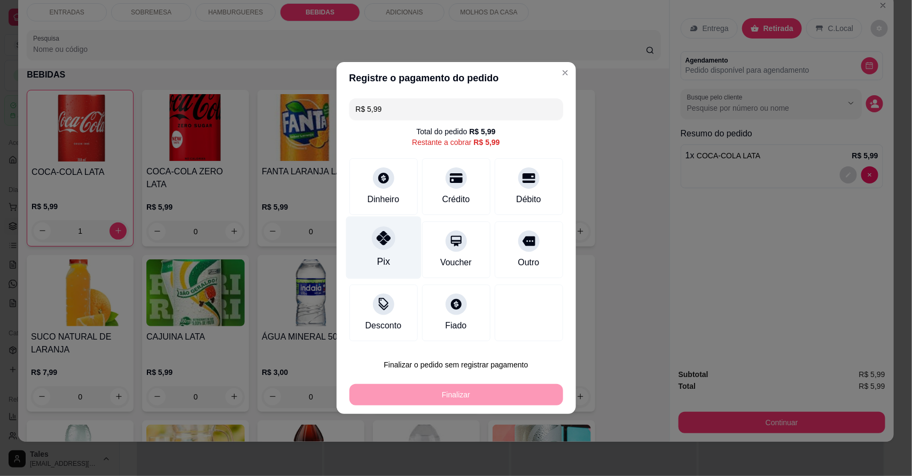
click at [381, 239] on icon at bounding box center [383, 238] width 14 height 14
type input "R$ 0,00"
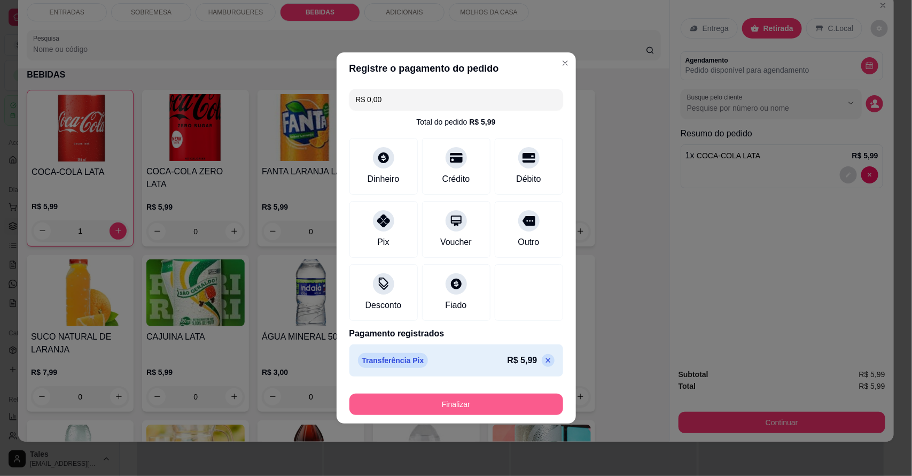
click at [428, 404] on button "Finalizar" at bounding box center [457, 403] width 214 height 21
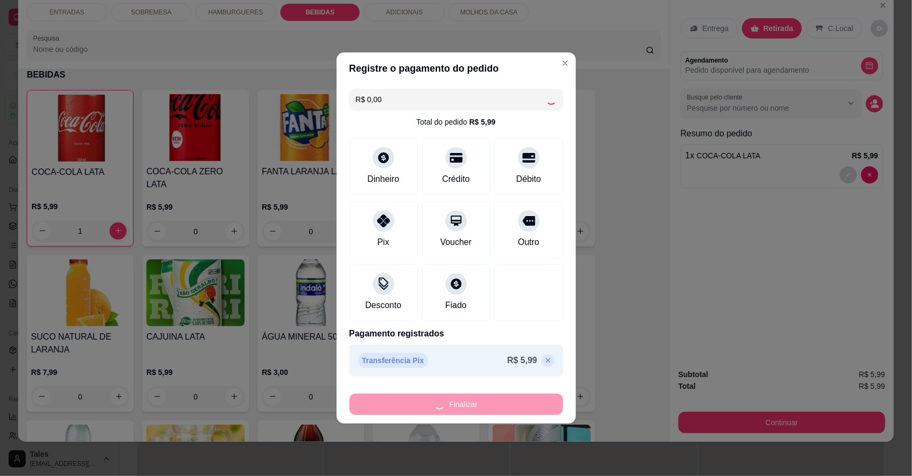
type input "0"
type input "-R$ 5,99"
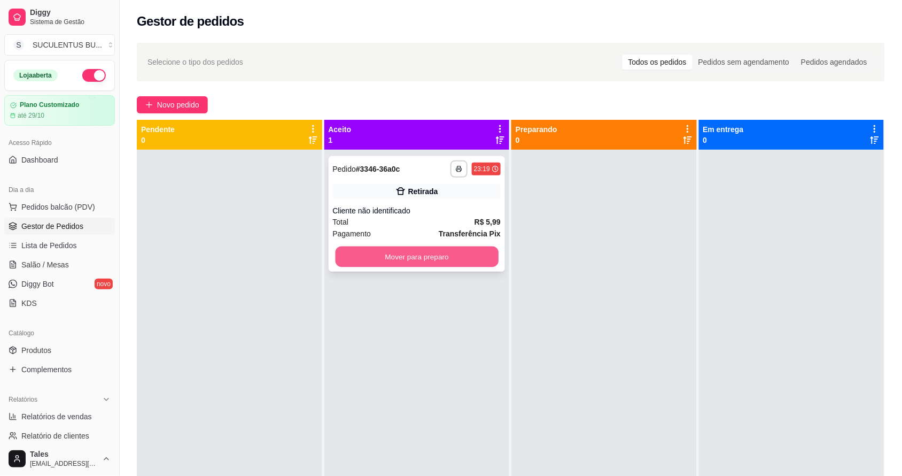
click at [442, 255] on button "Mover para preparo" at bounding box center [416, 256] width 163 height 21
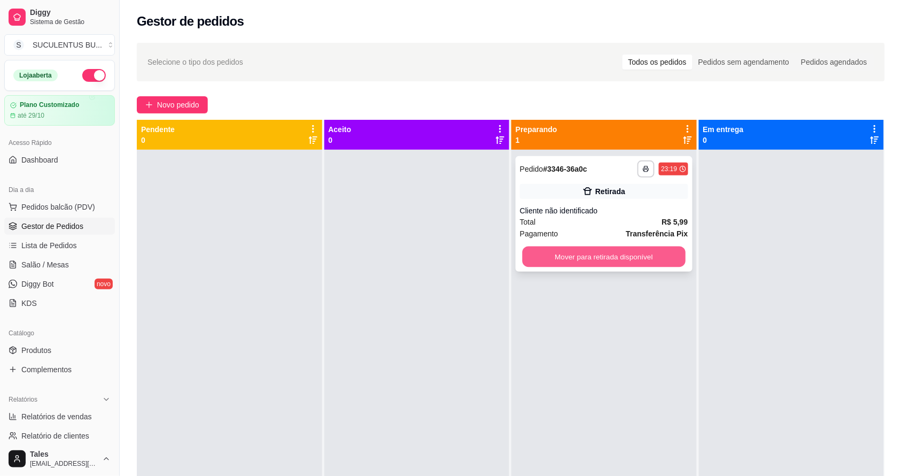
click at [632, 261] on button "Mover para retirada disponível" at bounding box center [604, 256] width 163 height 21
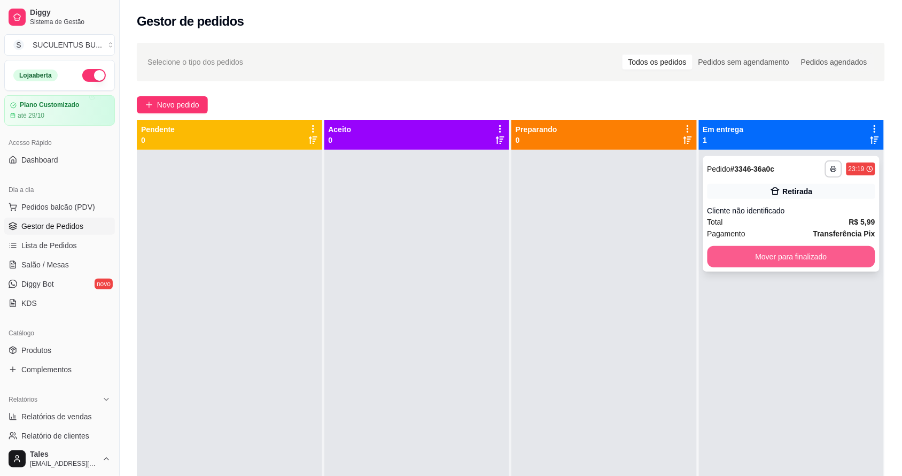
click at [798, 253] on button "Mover para finalizado" at bounding box center [792, 256] width 168 height 21
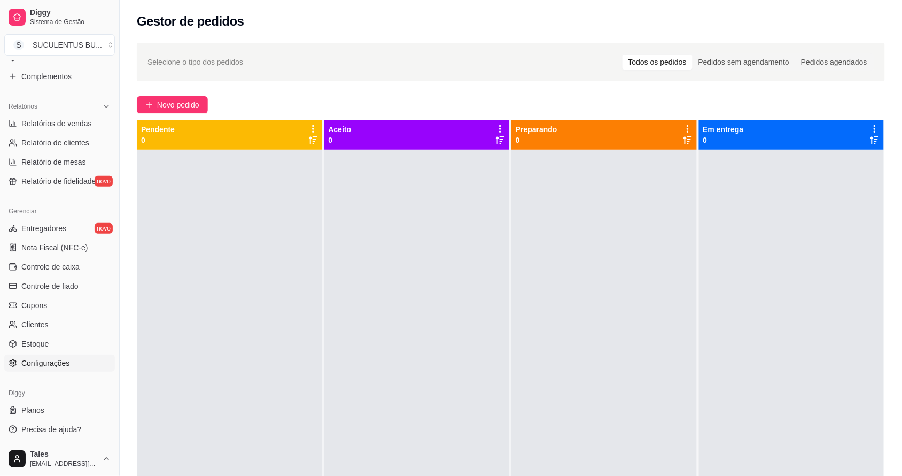
scroll to position [163, 0]
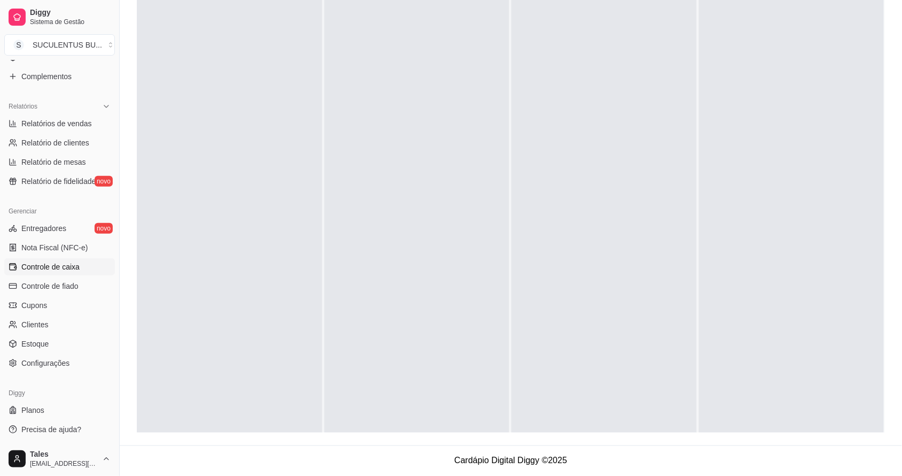
click at [49, 268] on span "Controle de caixa" at bounding box center [50, 266] width 58 height 11
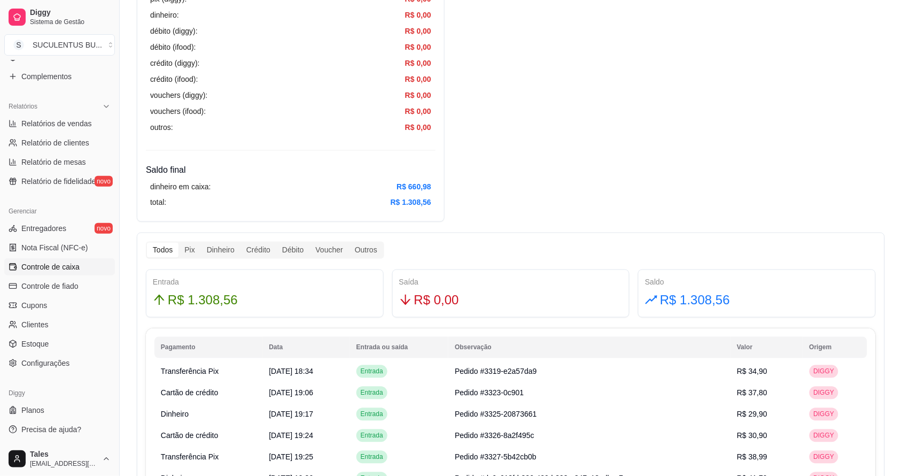
scroll to position [226, 0]
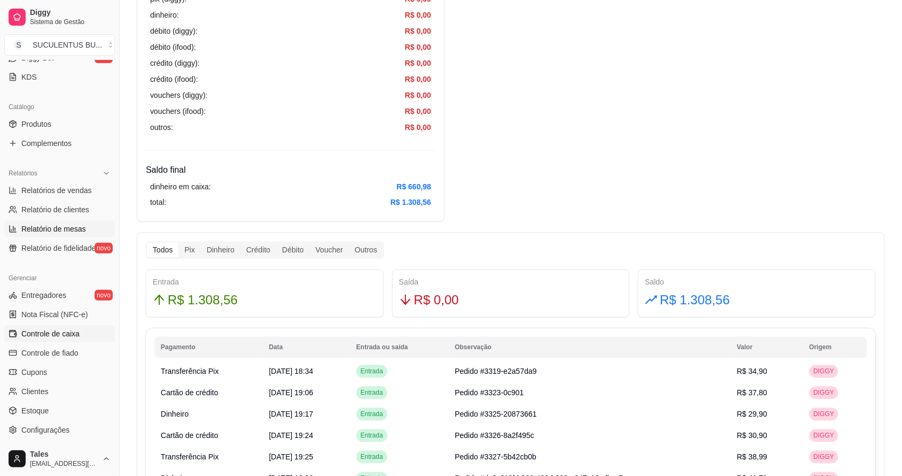
click at [68, 235] on link "Relatório de mesas" at bounding box center [59, 228] width 111 height 17
select select "TOTAL_OF_ORDERS"
select select "7"
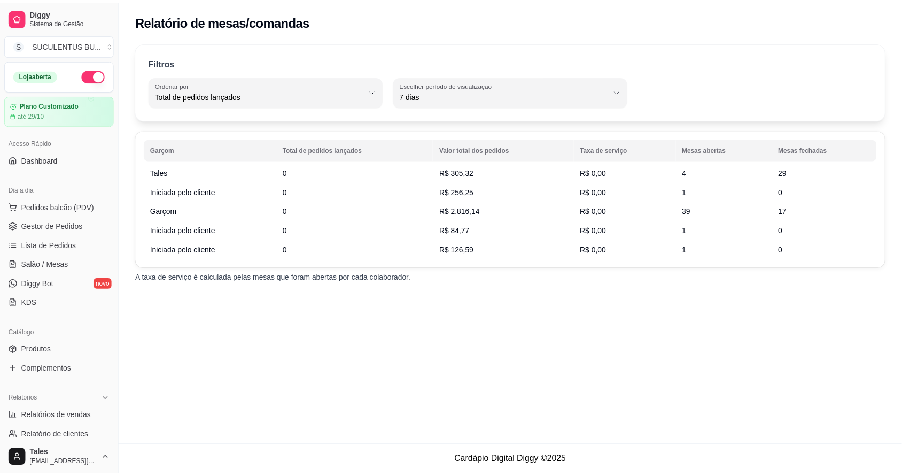
scroll to position [293, 0]
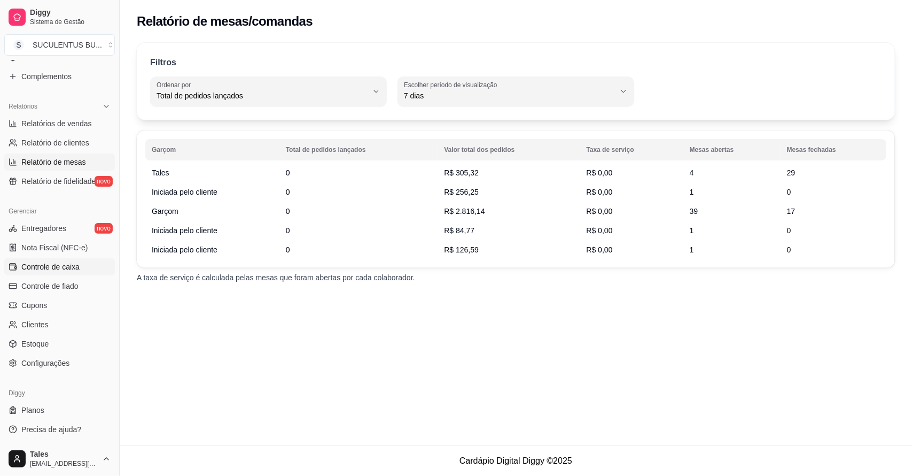
click at [68, 270] on span "Controle de caixa" at bounding box center [50, 266] width 58 height 11
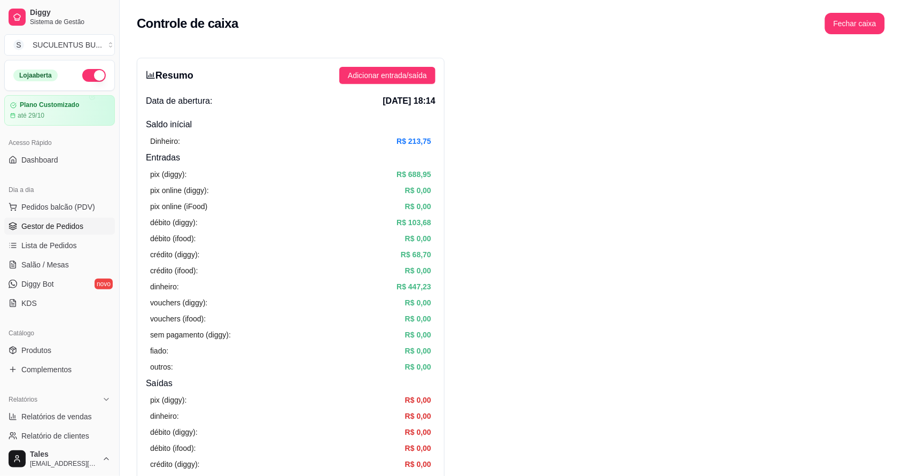
click at [61, 231] on span "Gestor de Pedidos" at bounding box center [52, 226] width 62 height 11
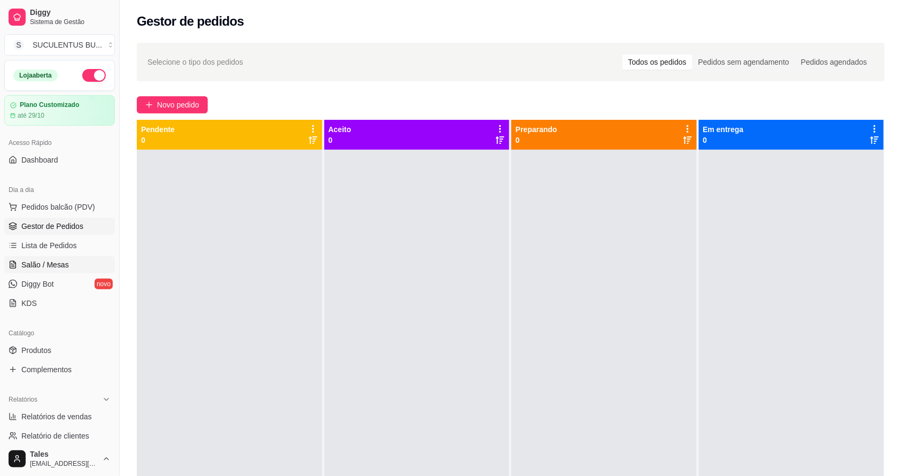
click at [56, 266] on span "Salão / Mesas" at bounding box center [45, 264] width 48 height 11
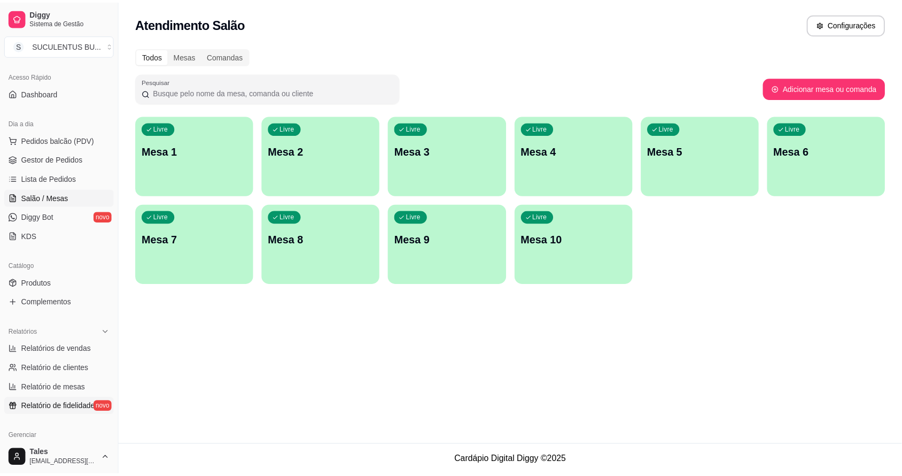
scroll to position [267, 0]
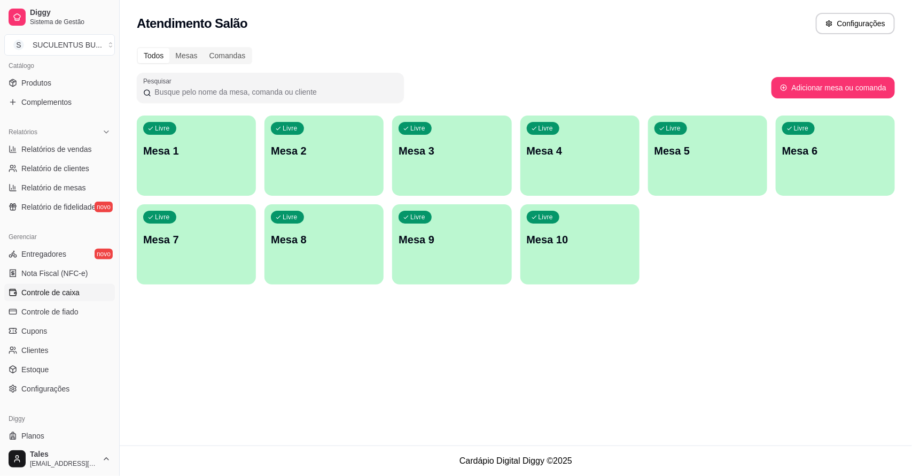
click at [69, 297] on span "Controle de caixa" at bounding box center [50, 292] width 58 height 11
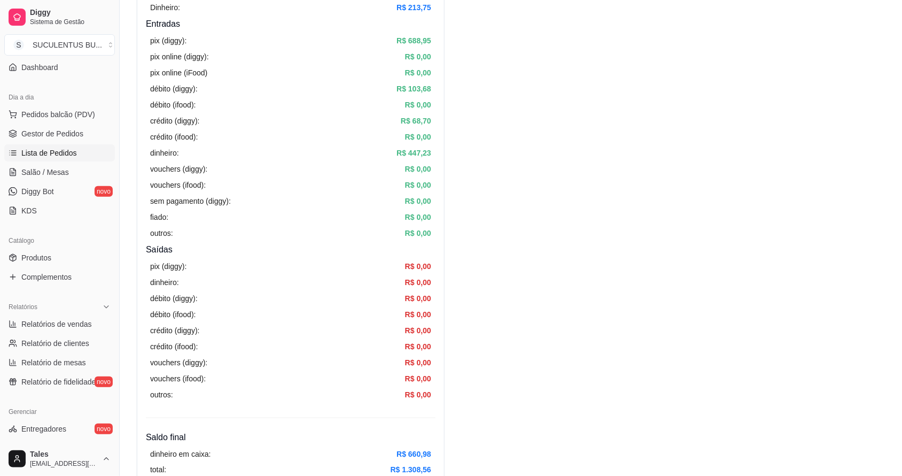
scroll to position [226, 0]
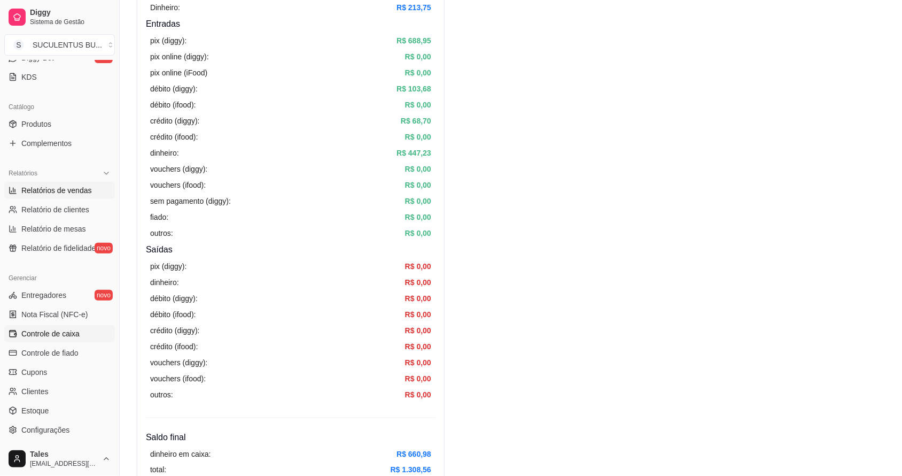
click at [94, 191] on link "Relatórios de vendas" at bounding box center [59, 190] width 111 height 17
select select "ALL"
select select "0"
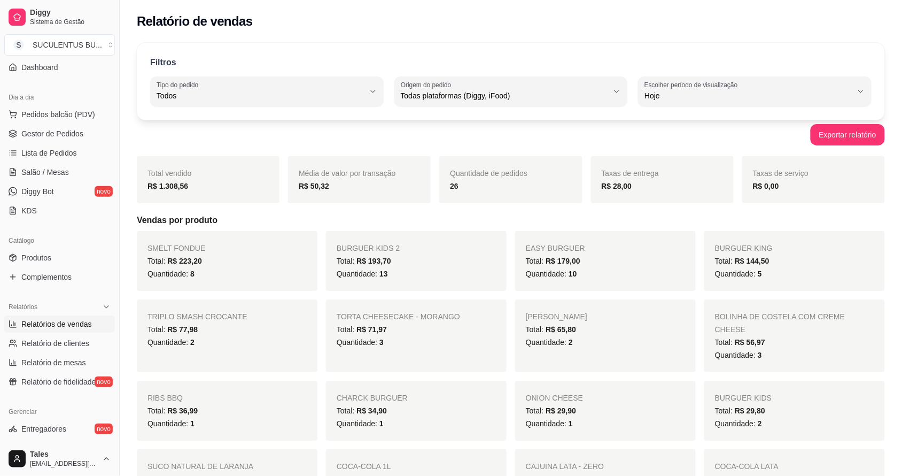
scroll to position [226, 0]
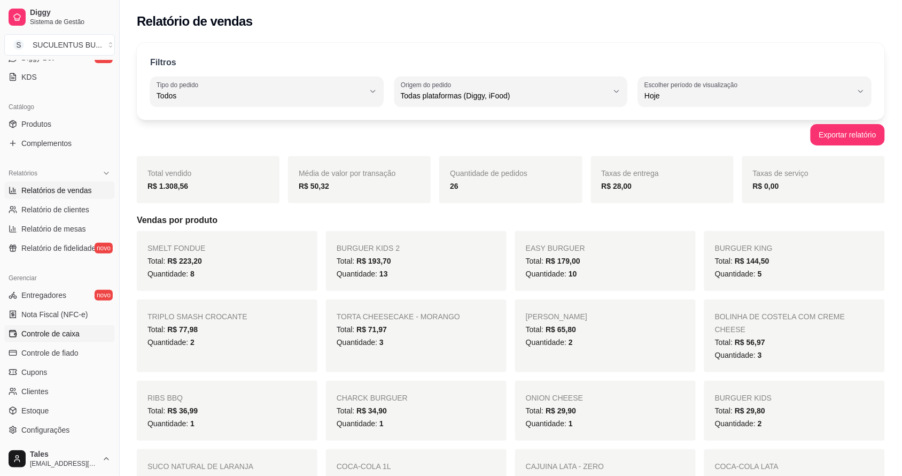
click at [72, 332] on span "Controle de caixa" at bounding box center [50, 333] width 58 height 11
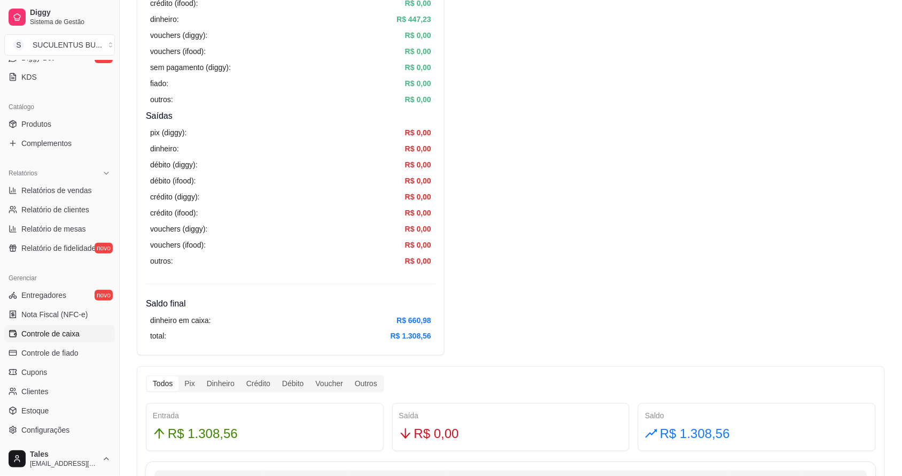
scroll to position [468, 0]
